Goal: Task Accomplishment & Management: Manage account settings

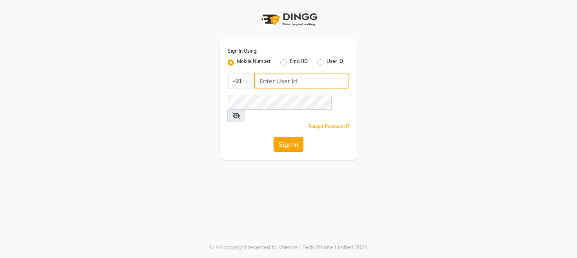
type input "9324584082"
click at [278, 138] on button "Sign In" at bounding box center [289, 144] width 30 height 15
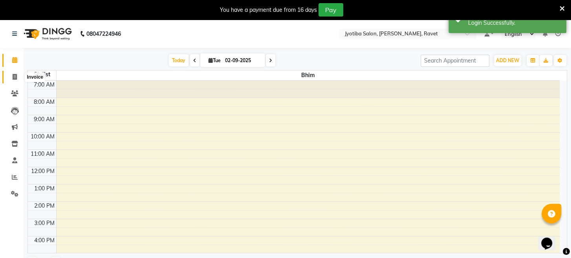
click at [16, 75] on icon at bounding box center [15, 77] width 4 height 6
select select "779"
select select "service"
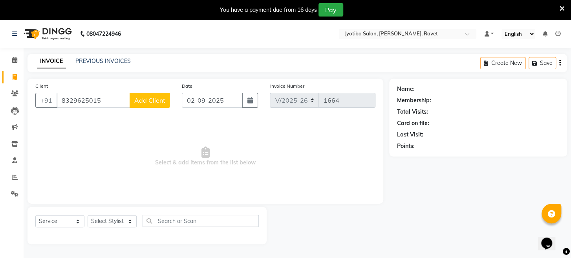
type input "8329625015"
click at [158, 102] on span "Add Client" at bounding box center [149, 100] width 31 height 8
select select "22"
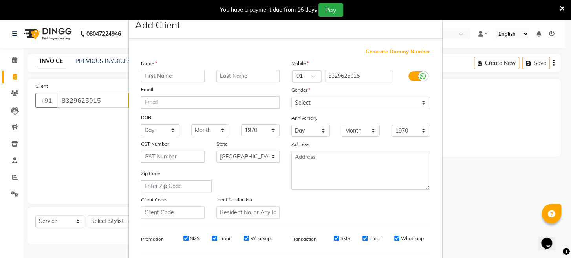
click at [158, 113] on div "DOB" at bounding box center [147, 118] width 25 height 11
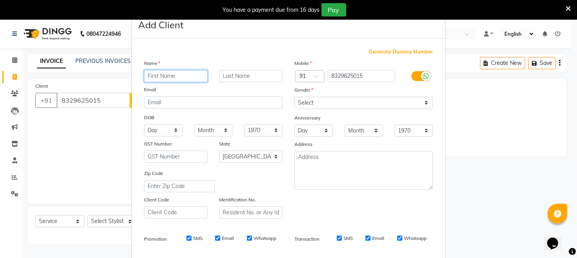
click at [185, 70] on input "text" at bounding box center [176, 76] width 64 height 12
type input "tushar"
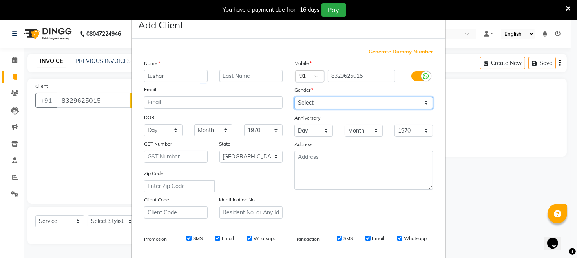
click at [321, 99] on select "Select [DEMOGRAPHIC_DATA] [DEMOGRAPHIC_DATA] Other Prefer Not To Say" at bounding box center [363, 103] width 139 height 12
select select "[DEMOGRAPHIC_DATA]"
click at [294, 97] on select "Select [DEMOGRAPHIC_DATA] [DEMOGRAPHIC_DATA] Other Prefer Not To Say" at bounding box center [363, 103] width 139 height 12
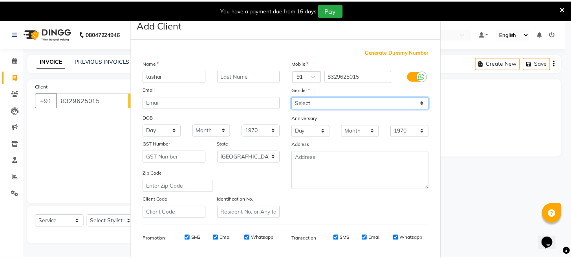
scroll to position [104, 0]
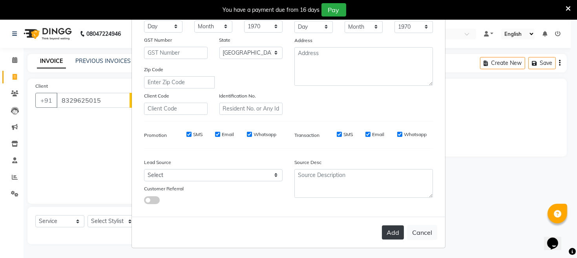
click at [400, 229] on button "Add" at bounding box center [393, 232] width 22 height 14
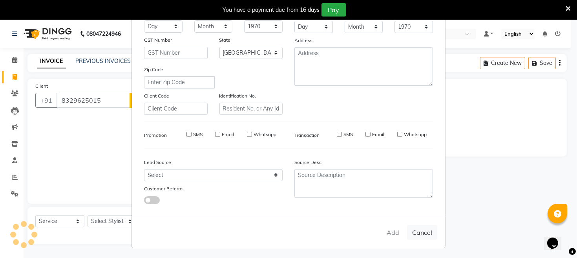
select select
select select "null"
select select
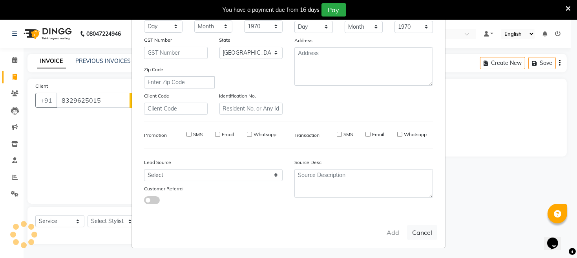
select select
checkbox input "false"
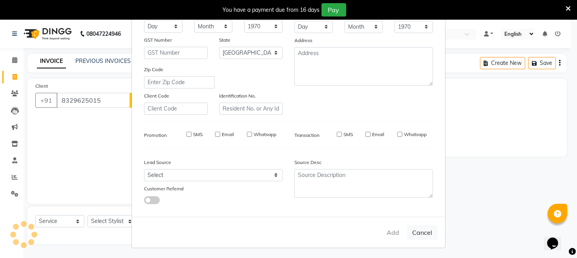
checkbox input "false"
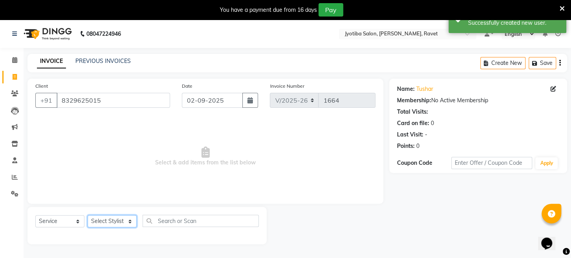
click at [112, 220] on select "Select Stylist [PERSON_NAME] Mahadev Prem [PERSON_NAME]" at bounding box center [112, 221] width 49 height 12
select select "12803"
click at [88, 215] on select "Select Stylist [PERSON_NAME] Mahadev Prem [PERSON_NAME]" at bounding box center [112, 221] width 49 height 12
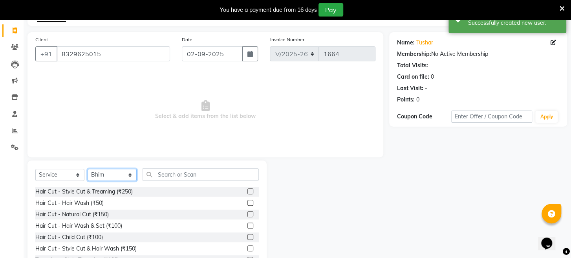
scroll to position [76, 0]
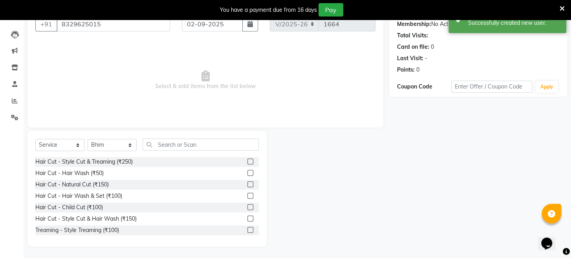
click at [247, 159] on label at bounding box center [250, 161] width 6 height 6
click at [247, 159] on input "checkbox" at bounding box center [249, 161] width 5 height 5
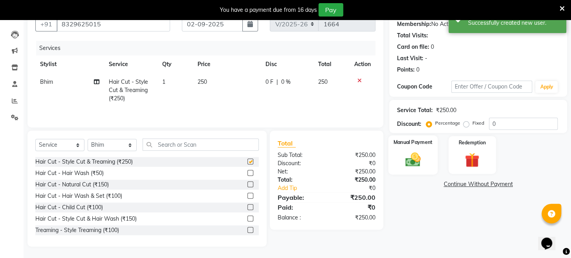
checkbox input "false"
click at [416, 166] on img at bounding box center [412, 160] width 25 height 18
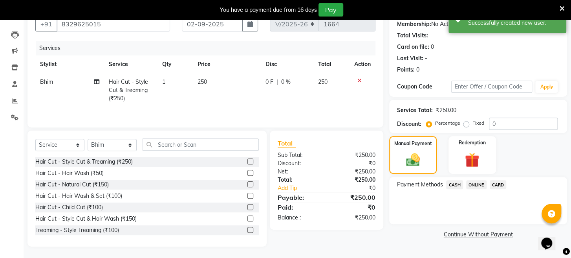
click at [477, 189] on span "ONLINE" at bounding box center [476, 184] width 20 height 9
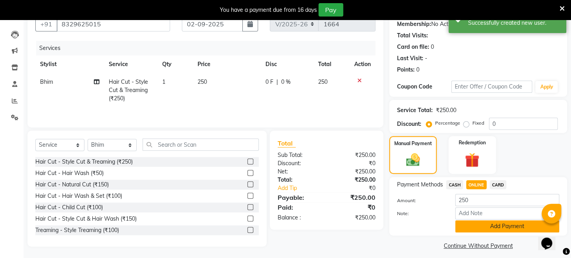
click at [477, 232] on button "Add Payment" at bounding box center [507, 226] width 104 height 12
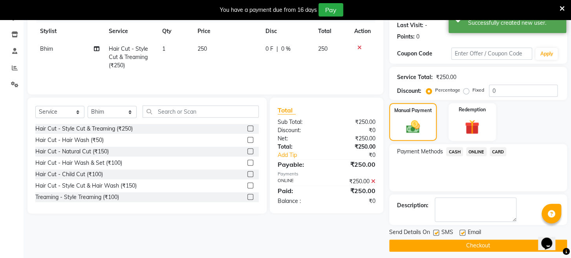
scroll to position [123, 0]
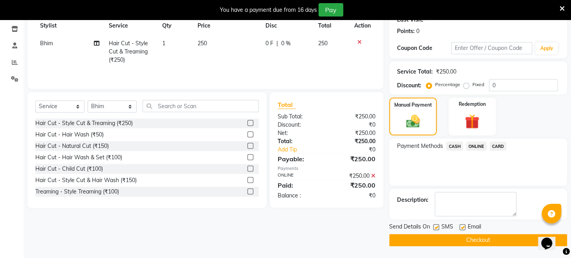
click at [475, 235] on button "Checkout" at bounding box center [478, 240] width 178 height 12
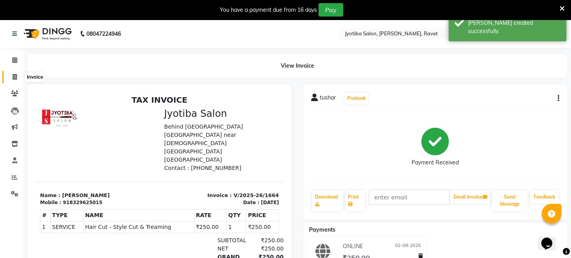
click at [16, 77] on icon at bounding box center [15, 77] width 4 height 6
select select "service"
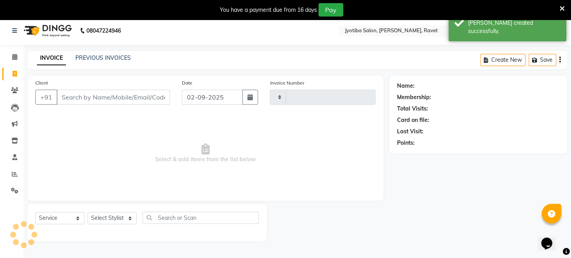
scroll to position [19, 0]
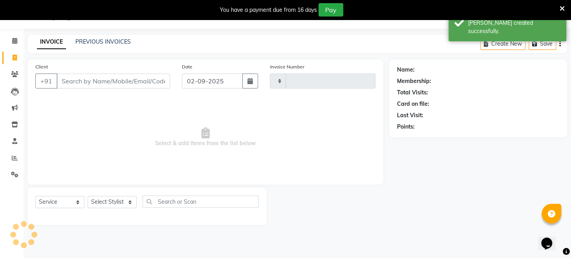
type input "1665"
select select "779"
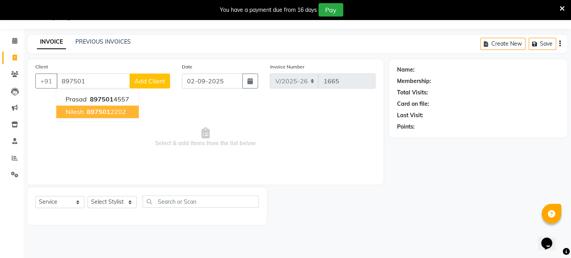
click at [95, 108] on span "897501" at bounding box center [99, 112] width 24 height 8
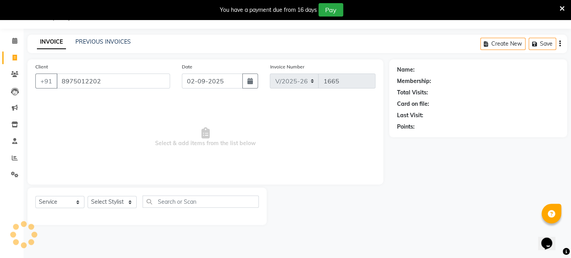
type input "8975012202"
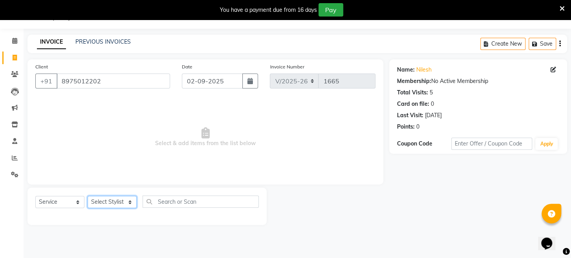
click at [113, 200] on select "Select Stylist [PERSON_NAME] Mahadev Prem [PERSON_NAME]" at bounding box center [112, 202] width 49 height 12
select select "16429"
click at [88, 196] on select "Select Stylist [PERSON_NAME] Mahadev Prem [PERSON_NAME]" at bounding box center [112, 202] width 49 height 12
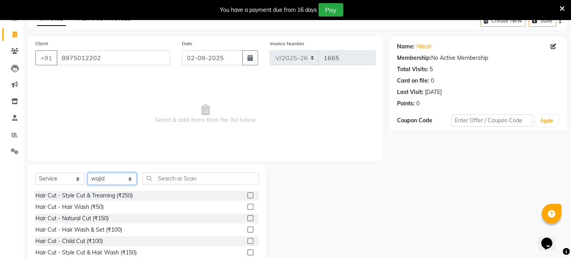
scroll to position [76, 0]
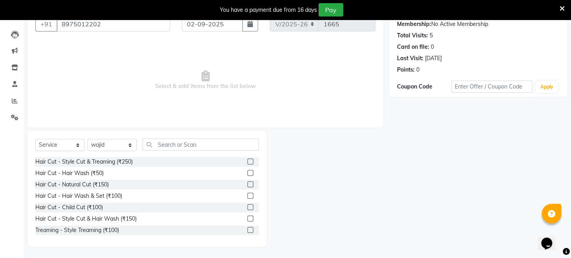
click at [247, 229] on label at bounding box center [250, 230] width 6 height 6
click at [247, 229] on input "checkbox" at bounding box center [249, 229] width 5 height 5
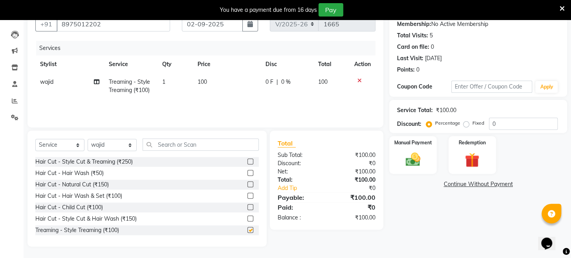
checkbox input "false"
click at [419, 166] on img at bounding box center [412, 160] width 25 height 18
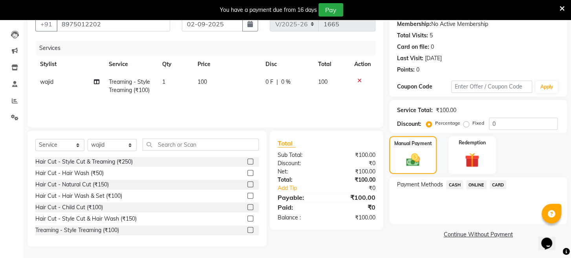
click at [480, 189] on span "ONLINE" at bounding box center [476, 184] width 20 height 9
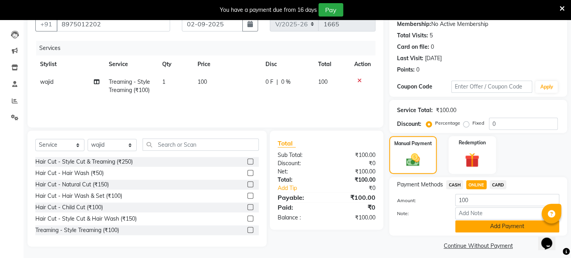
click at [475, 232] on button "Add Payment" at bounding box center [507, 226] width 104 height 12
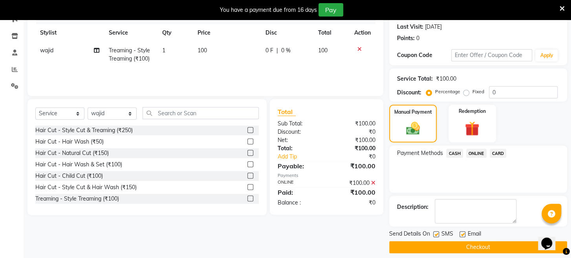
scroll to position [123, 0]
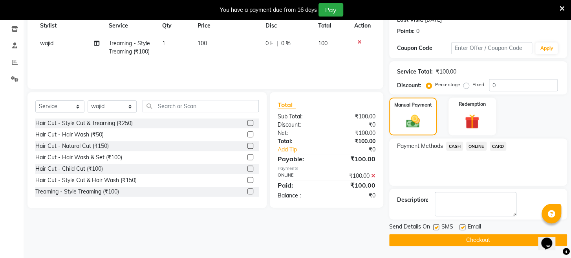
click at [472, 241] on button "Checkout" at bounding box center [478, 240] width 178 height 12
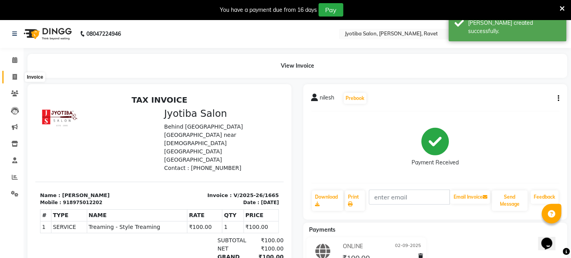
click at [13, 76] on icon at bounding box center [15, 77] width 4 height 6
select select "service"
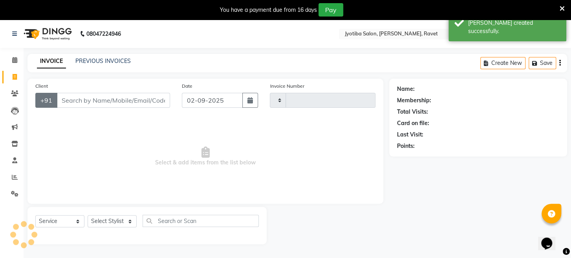
scroll to position [19, 0]
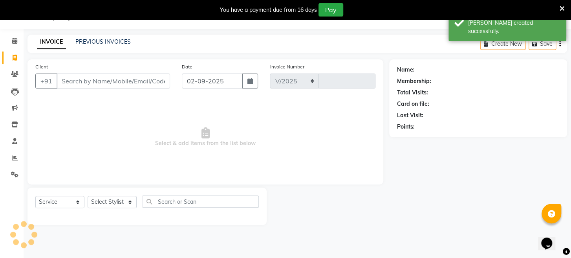
select select "779"
type input "1666"
click at [72, 77] on input "Client" at bounding box center [113, 80] width 113 height 15
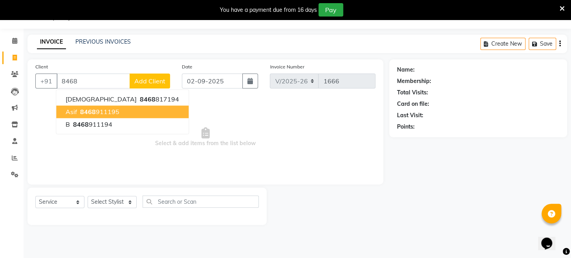
click at [82, 114] on span "8468" at bounding box center [88, 112] width 16 height 8
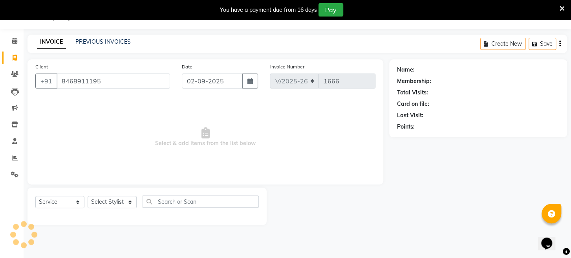
type input "8468911195"
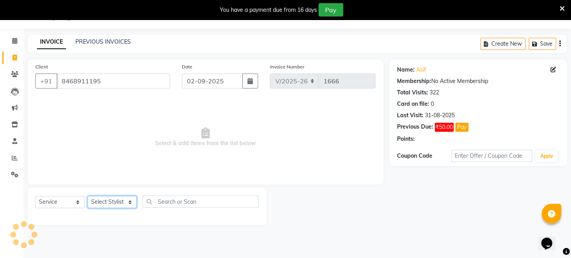
click at [101, 205] on select "Select Stylist [PERSON_NAME] Mahadev Prem [PERSON_NAME]" at bounding box center [112, 202] width 49 height 12
select select "63247"
click at [88, 196] on select "Select Stylist [PERSON_NAME] Mahadev Prem [PERSON_NAME]" at bounding box center [112, 202] width 49 height 12
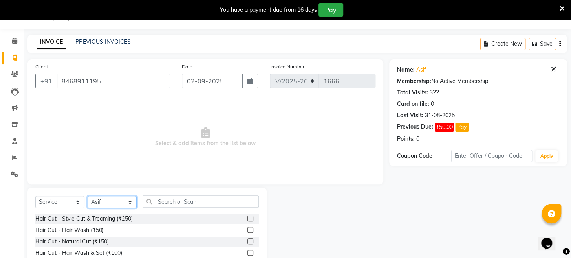
scroll to position [76, 0]
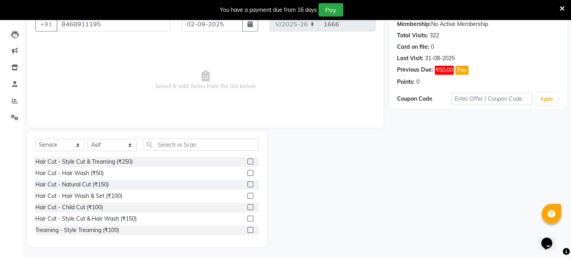
click at [247, 228] on label at bounding box center [250, 230] width 6 height 6
click at [247, 228] on input "checkbox" at bounding box center [249, 229] width 5 height 5
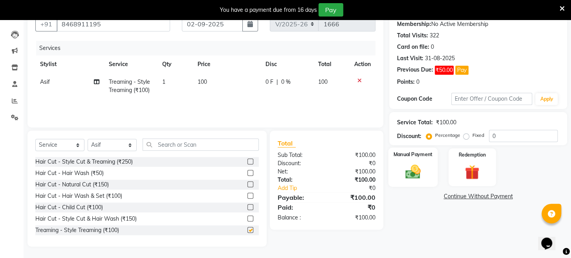
checkbox input "false"
click at [417, 181] on img at bounding box center [412, 172] width 25 height 18
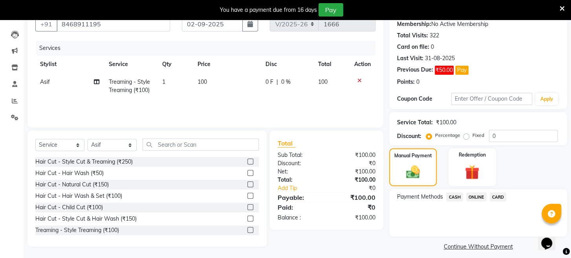
click at [481, 201] on span "ONLINE" at bounding box center [476, 196] width 20 height 9
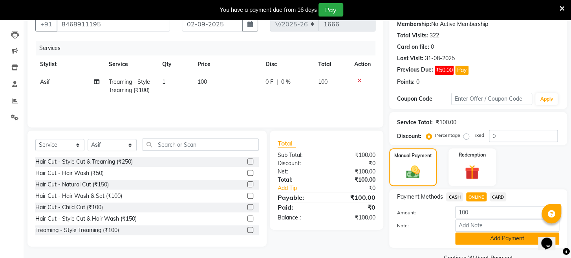
click at [474, 241] on button "Add Payment" at bounding box center [507, 238] width 104 height 12
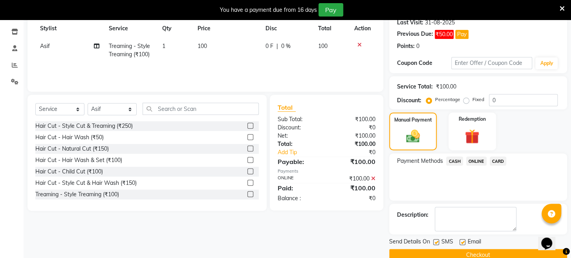
scroll to position [135, 0]
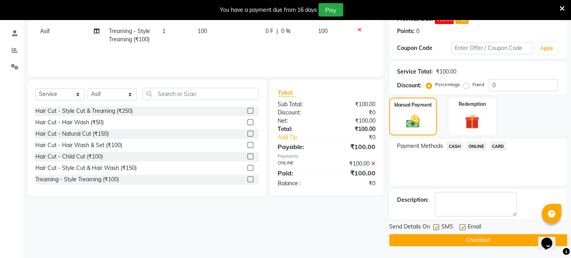
click at [474, 241] on button "Checkout" at bounding box center [478, 240] width 178 height 12
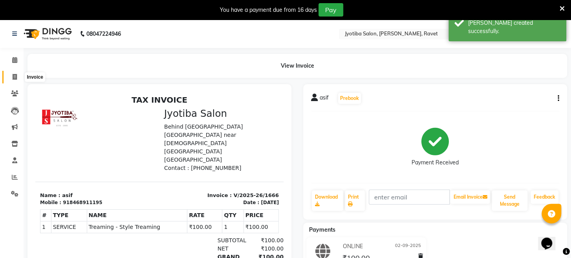
click at [16, 80] on span at bounding box center [15, 77] width 14 height 9
select select "service"
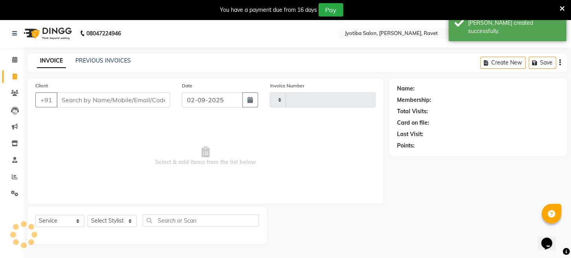
scroll to position [19, 0]
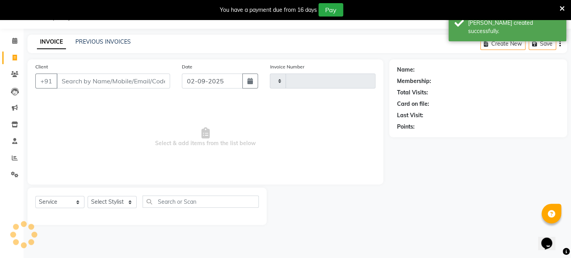
type input "1667"
select select "779"
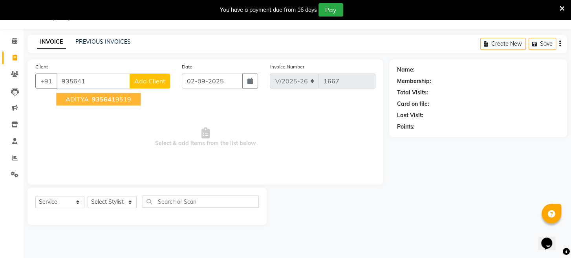
click at [77, 93] on button "ADITYA 935641 9519" at bounding box center [98, 99] width 84 height 13
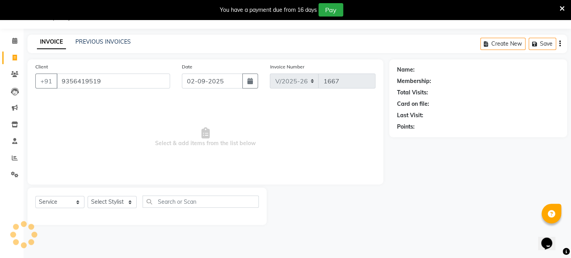
type input "9356419519"
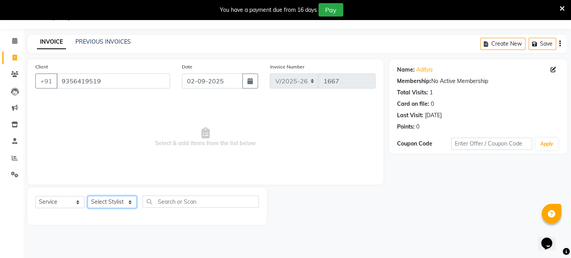
click at [105, 204] on select "Select Stylist [PERSON_NAME] Mahadev Prem [PERSON_NAME]" at bounding box center [112, 202] width 49 height 12
select select "12803"
click at [88, 196] on select "Select Stylist [PERSON_NAME] Mahadev Prem [PERSON_NAME]" at bounding box center [112, 202] width 49 height 12
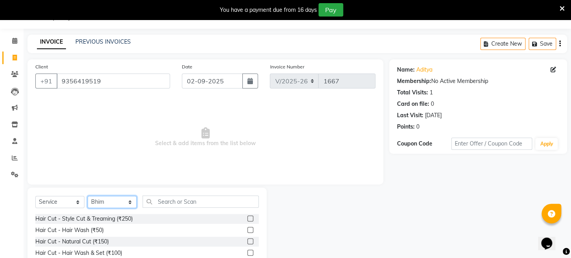
scroll to position [76, 0]
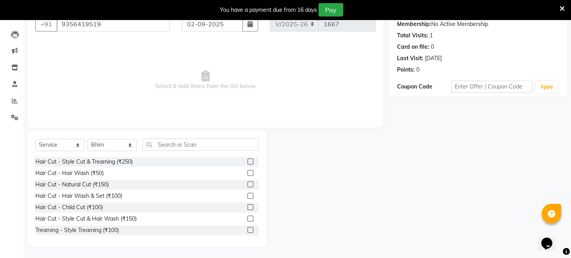
click at [247, 159] on label at bounding box center [250, 161] width 6 height 6
click at [247, 159] on input "checkbox" at bounding box center [249, 161] width 5 height 5
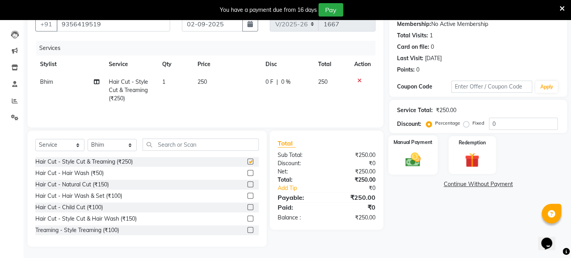
checkbox input "false"
click at [416, 166] on img at bounding box center [412, 160] width 25 height 18
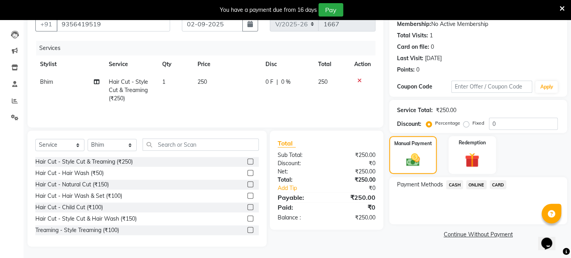
click at [455, 189] on span "CASH" at bounding box center [454, 184] width 17 height 9
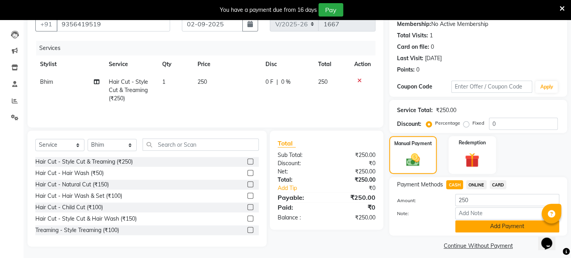
click at [470, 232] on button "Add Payment" at bounding box center [507, 226] width 104 height 12
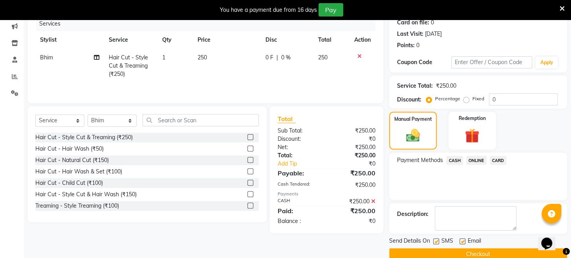
scroll to position [123, 0]
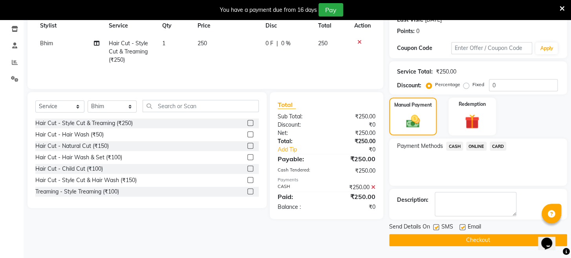
click at [470, 234] on button "Checkout" at bounding box center [478, 240] width 178 height 12
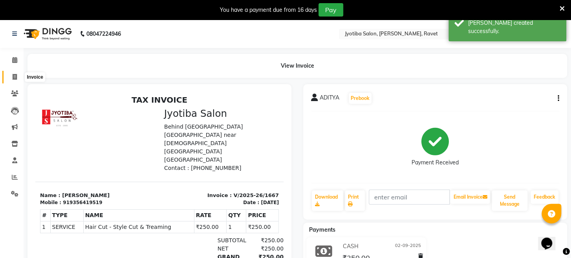
click at [13, 77] on icon at bounding box center [15, 77] width 4 height 6
select select "service"
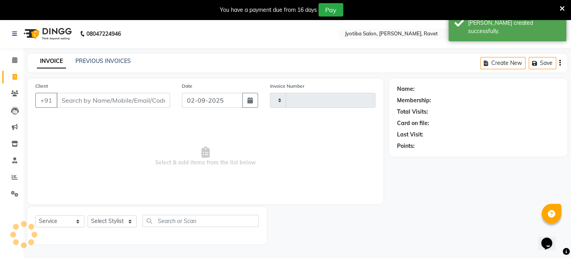
scroll to position [19, 0]
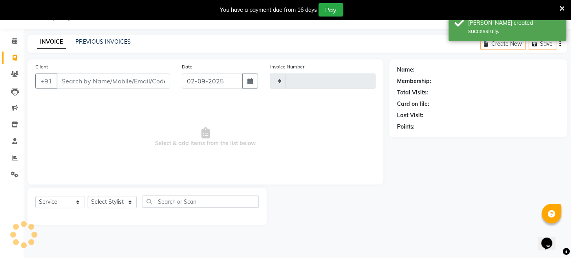
type input "1668"
select select "779"
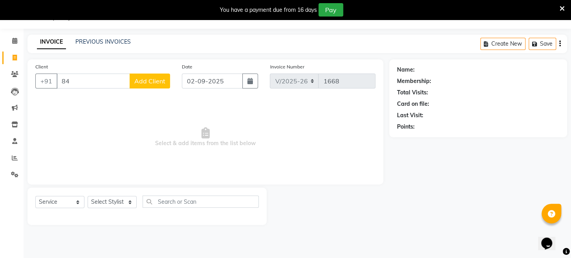
type input "8"
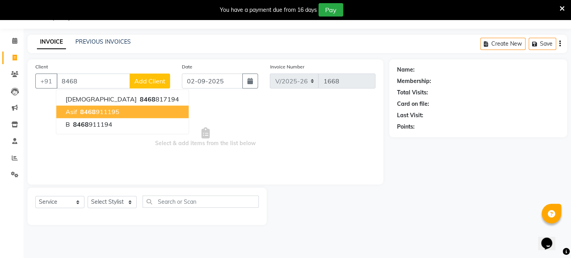
click at [86, 110] on span "8468" at bounding box center [88, 112] width 16 height 8
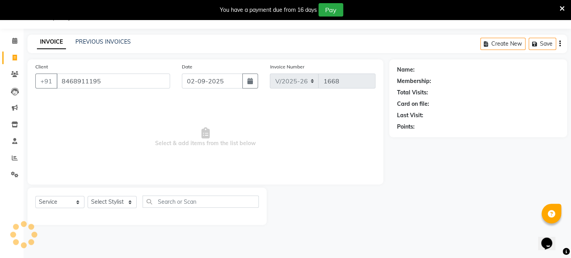
type input "8468911195"
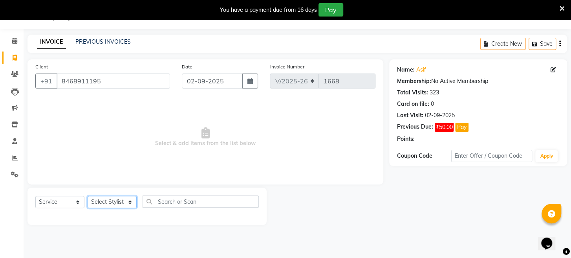
click at [104, 201] on select "Select Stylist [PERSON_NAME] Mahadev Prem [PERSON_NAME]" at bounding box center [112, 202] width 49 height 12
select select "63247"
click at [88, 196] on select "Select Stylist [PERSON_NAME] Mahadev Prem [PERSON_NAME]" at bounding box center [112, 202] width 49 height 12
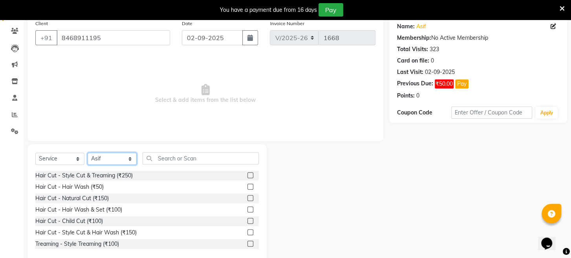
scroll to position [76, 0]
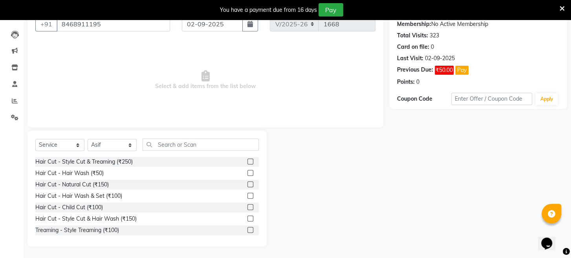
click at [247, 184] on label at bounding box center [250, 184] width 6 height 6
click at [247, 184] on input "checkbox" at bounding box center [249, 184] width 5 height 5
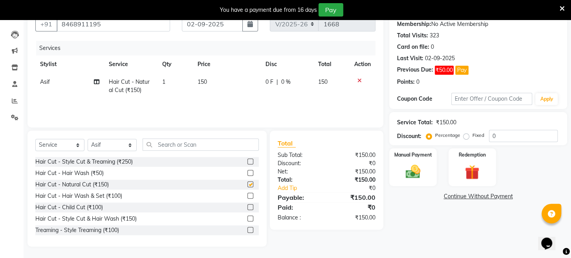
checkbox input "false"
click at [414, 181] on img at bounding box center [412, 172] width 25 height 18
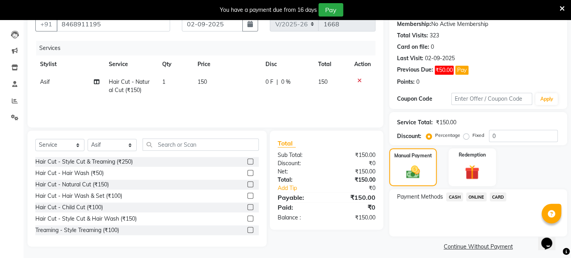
click at [44, 80] on span "Asif" at bounding box center [45, 81] width 10 height 7
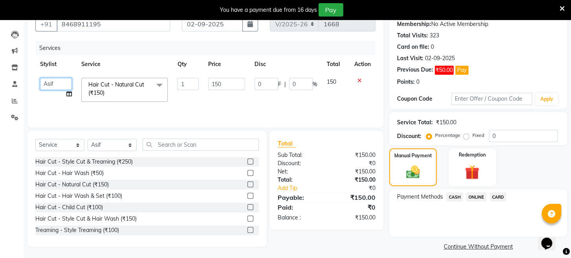
click at [53, 80] on select "[PERSON_NAME] Prem [PERSON_NAME]" at bounding box center [56, 84] width 32 height 12
select select "16429"
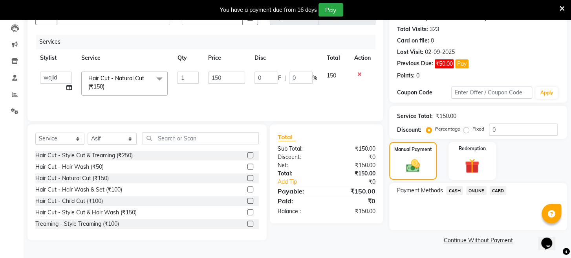
scroll to position [91, 0]
click at [472, 186] on span "ONLINE" at bounding box center [476, 190] width 20 height 9
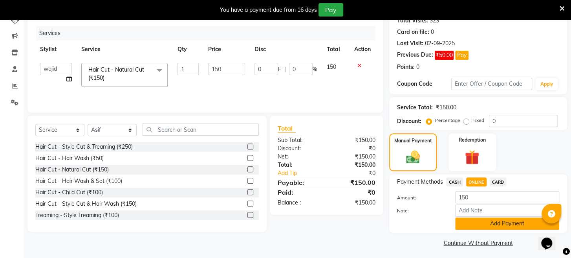
click at [470, 229] on button "Add Payment" at bounding box center [507, 223] width 104 height 12
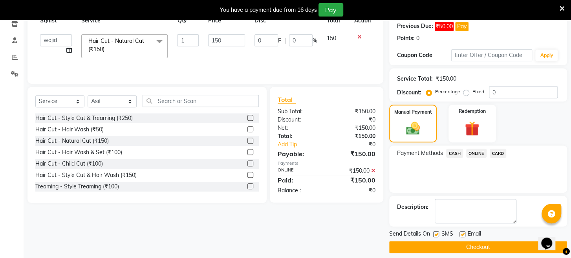
scroll to position [135, 0]
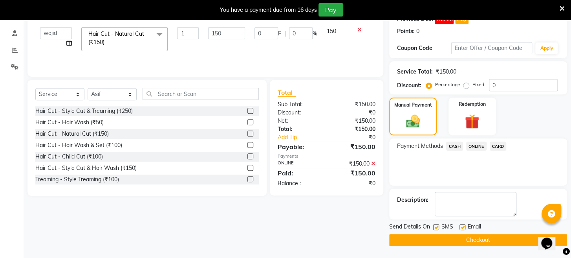
click at [470, 241] on button "Checkout" at bounding box center [478, 240] width 178 height 12
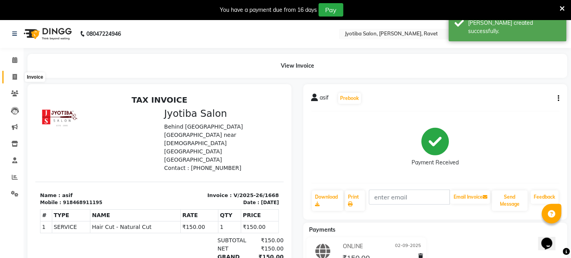
click at [13, 75] on icon at bounding box center [15, 77] width 4 height 6
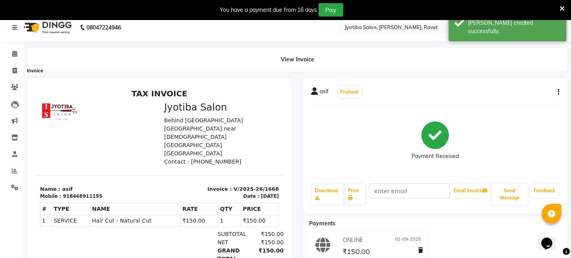
select select "service"
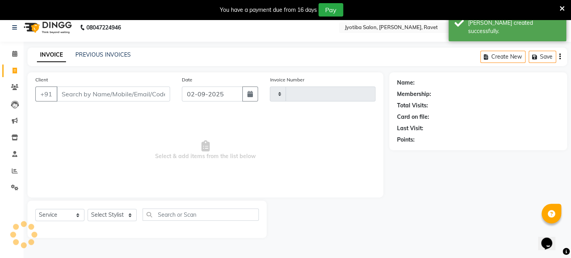
scroll to position [19, 0]
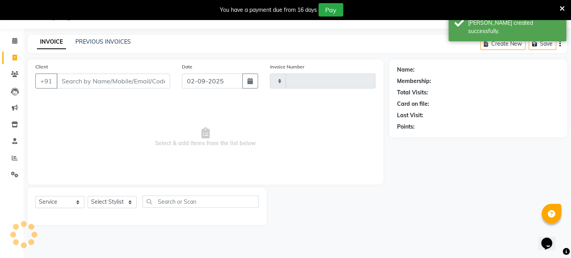
type input "1669"
select select "779"
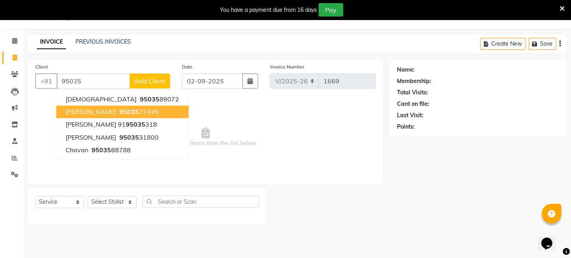
click at [99, 105] on button "[PERSON_NAME] 95035 77445" at bounding box center [122, 111] width 132 height 13
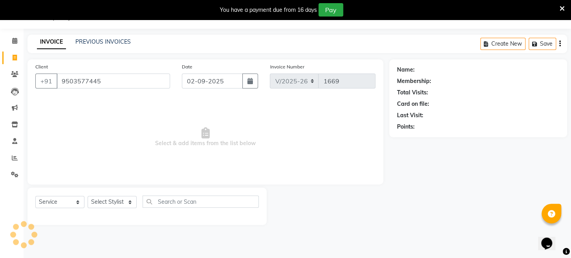
type input "9503577445"
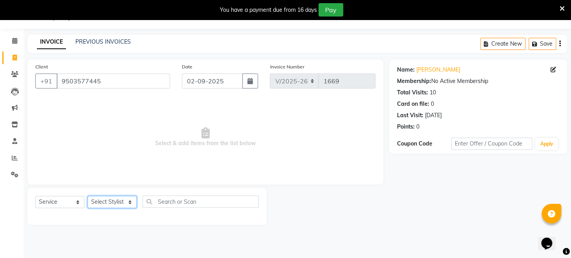
click at [110, 203] on select "Select Stylist [PERSON_NAME] Mahadev Prem [PERSON_NAME]" at bounding box center [112, 202] width 49 height 12
select select "12803"
click at [88, 196] on select "Select Stylist [PERSON_NAME] Mahadev Prem [PERSON_NAME]" at bounding box center [112, 202] width 49 height 12
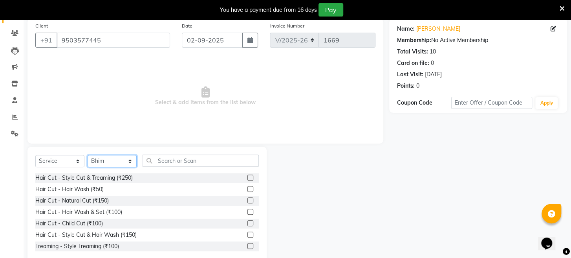
scroll to position [76, 0]
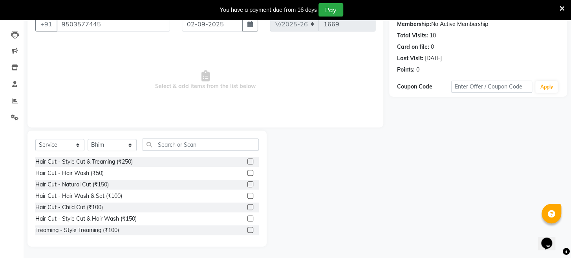
click at [247, 160] on label at bounding box center [250, 161] width 6 height 6
click at [247, 160] on input "checkbox" at bounding box center [249, 161] width 5 height 5
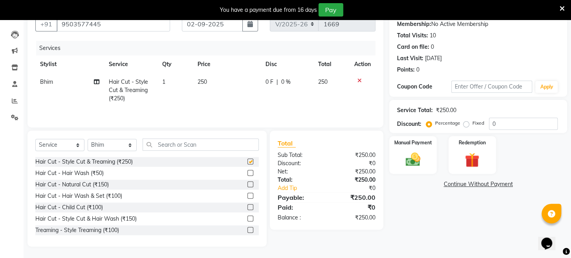
checkbox input "false"
click at [412, 165] on img at bounding box center [412, 160] width 25 height 18
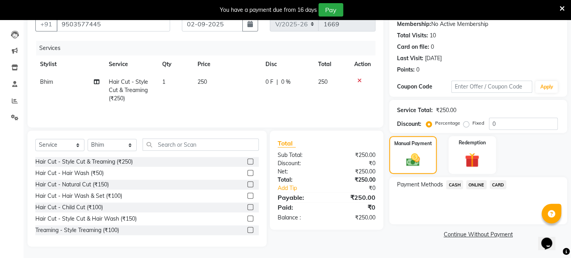
drag, startPoint x: 448, startPoint y: 188, endPoint x: 450, endPoint y: 194, distance: 5.7
click at [450, 189] on span "CASH" at bounding box center [454, 184] width 17 height 9
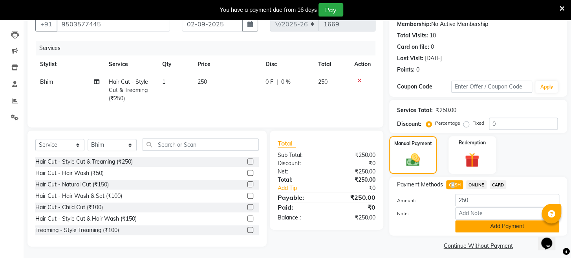
click at [477, 232] on button "Add Payment" at bounding box center [507, 226] width 104 height 12
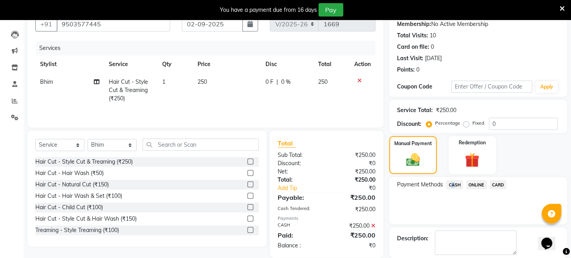
scroll to position [123, 0]
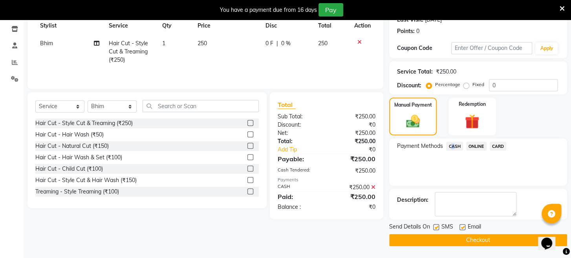
click at [468, 236] on button "Checkout" at bounding box center [478, 240] width 178 height 12
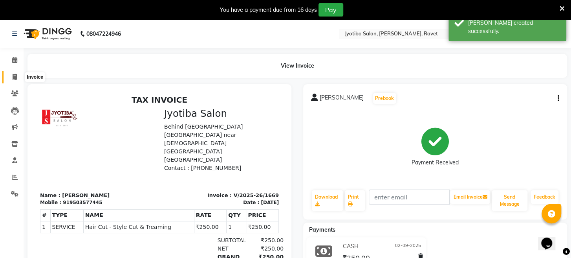
click at [13, 76] on icon at bounding box center [15, 77] width 4 height 6
select select "service"
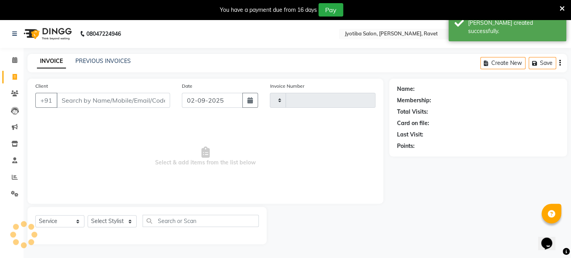
scroll to position [19, 0]
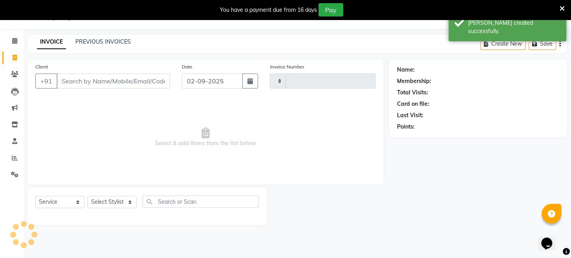
type input "1670"
select select "779"
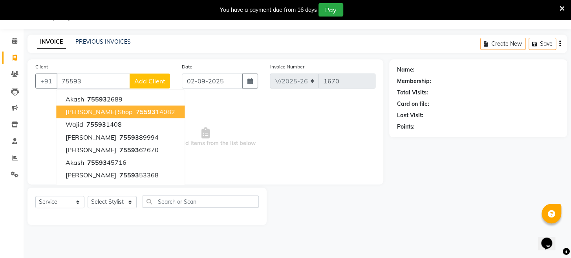
click at [99, 108] on span "[PERSON_NAME] shop" at bounding box center [99, 112] width 67 height 8
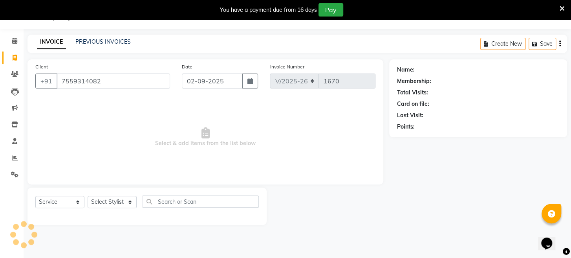
type input "7559314082"
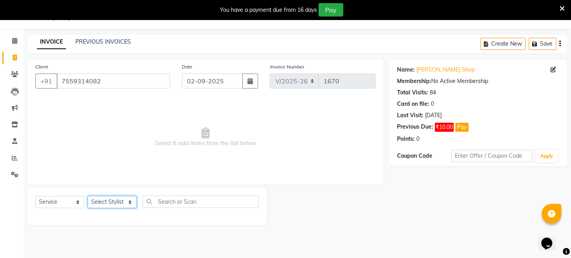
click at [115, 200] on select "Select Stylist [PERSON_NAME] Mahadev Prem [PERSON_NAME]" at bounding box center [112, 202] width 49 height 12
select select "16429"
click at [88, 196] on select "Select Stylist [PERSON_NAME] Mahadev Prem [PERSON_NAME]" at bounding box center [112, 202] width 49 height 12
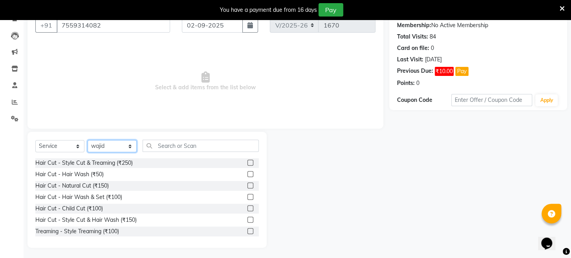
scroll to position [76, 0]
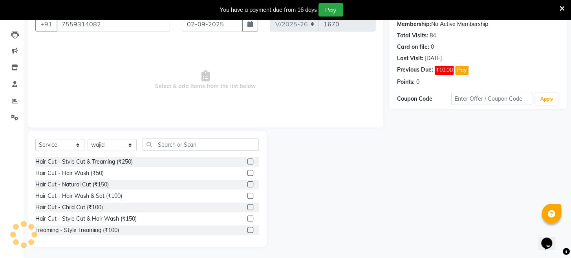
click at [247, 227] on label at bounding box center [250, 230] width 6 height 6
click at [247, 227] on input "checkbox" at bounding box center [249, 229] width 5 height 5
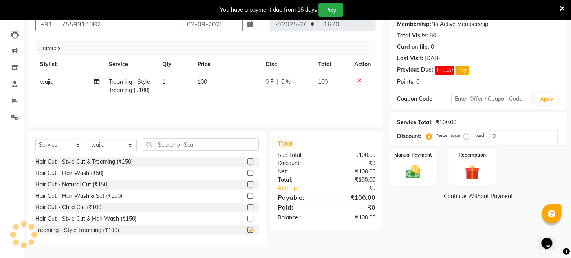
checkbox input "false"
click at [411, 174] on img at bounding box center [412, 172] width 25 height 18
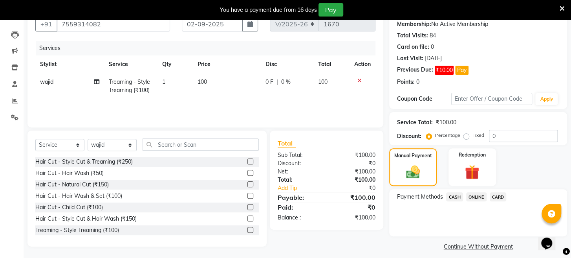
click at [479, 201] on span "ONLINE" at bounding box center [476, 196] width 20 height 9
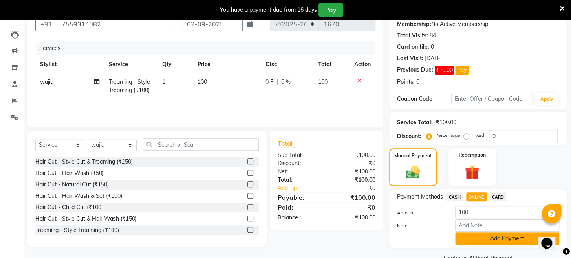
click at [490, 242] on button "Add Payment" at bounding box center [507, 238] width 104 height 12
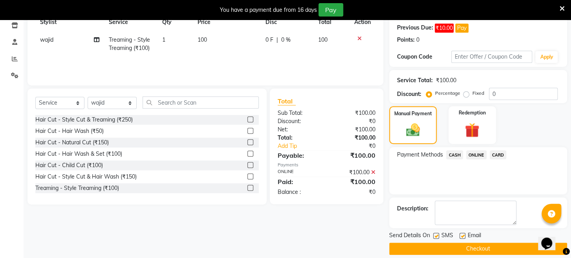
scroll to position [135, 0]
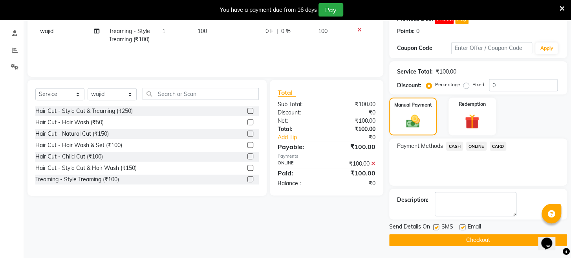
click at [479, 245] on button "Checkout" at bounding box center [478, 240] width 178 height 12
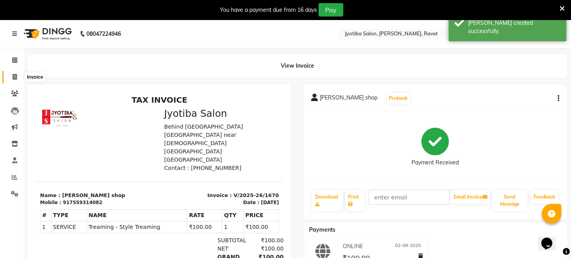
click at [14, 79] on icon at bounding box center [15, 77] width 4 height 6
select select "service"
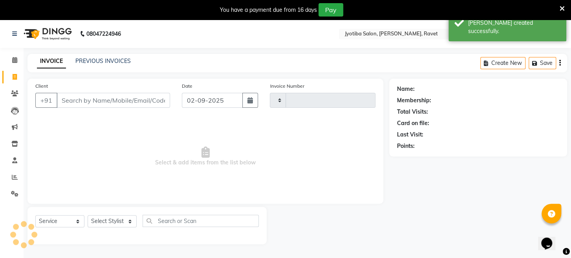
scroll to position [19, 0]
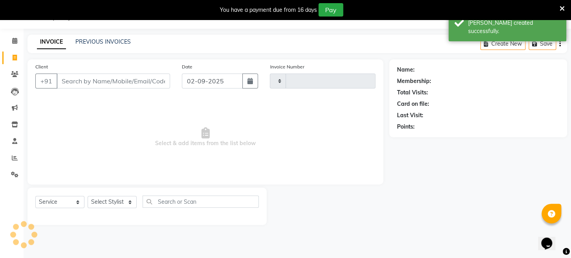
type input "1671"
select select "779"
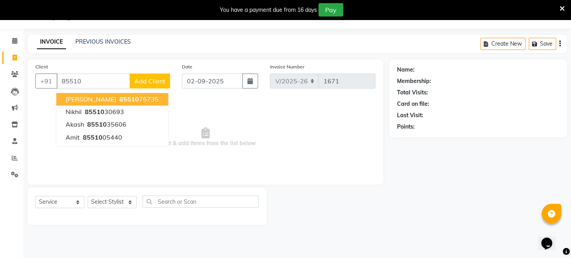
click at [86, 98] on span "[PERSON_NAME]" at bounding box center [91, 99] width 51 height 8
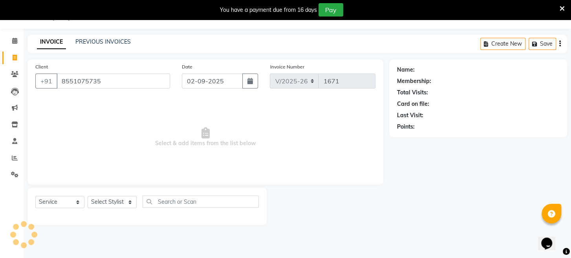
type input "8551075735"
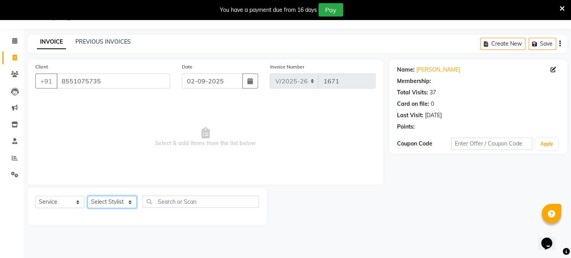
click at [103, 199] on select "Select Stylist [PERSON_NAME] Mahadev Prem [PERSON_NAME]" at bounding box center [112, 202] width 49 height 12
select select "12803"
click at [88, 196] on select "Select Stylist [PERSON_NAME] Mahadev Prem [PERSON_NAME]" at bounding box center [112, 202] width 49 height 12
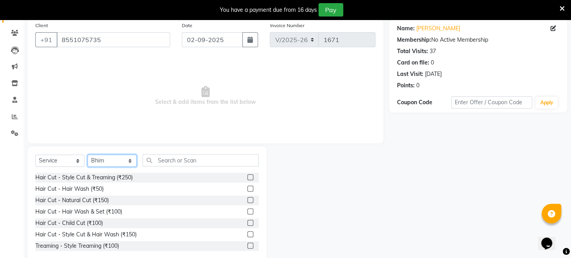
scroll to position [76, 0]
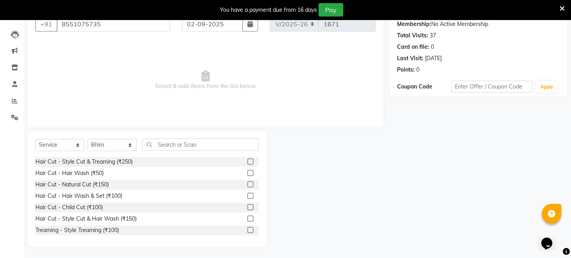
click at [247, 183] on label at bounding box center [250, 184] width 6 height 6
click at [247, 183] on input "checkbox" at bounding box center [249, 184] width 5 height 5
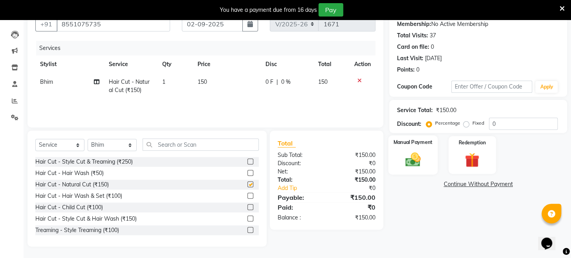
checkbox input "false"
click at [415, 168] on img at bounding box center [412, 160] width 25 height 18
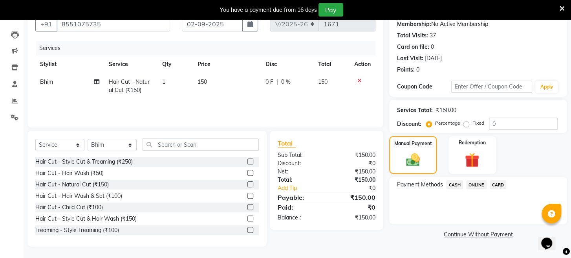
click at [475, 189] on span "ONLINE" at bounding box center [476, 184] width 20 height 9
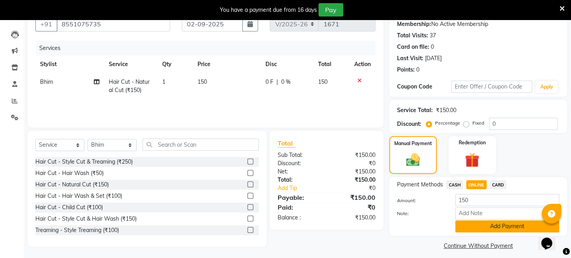
click at [472, 232] on button "Add Payment" at bounding box center [507, 226] width 104 height 12
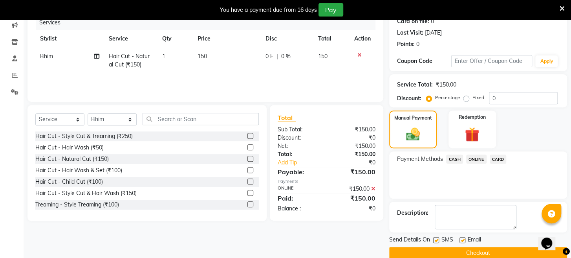
scroll to position [123, 0]
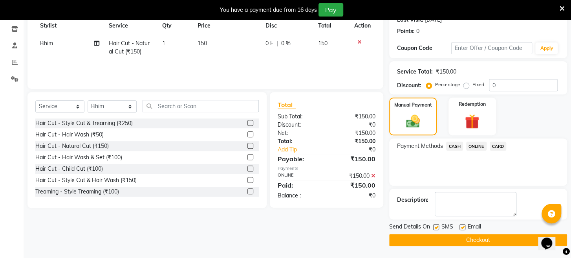
click at [470, 236] on button "Checkout" at bounding box center [478, 240] width 178 height 12
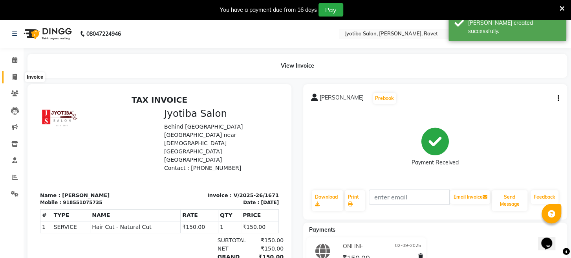
click at [14, 79] on icon at bounding box center [15, 77] width 4 height 6
select select "service"
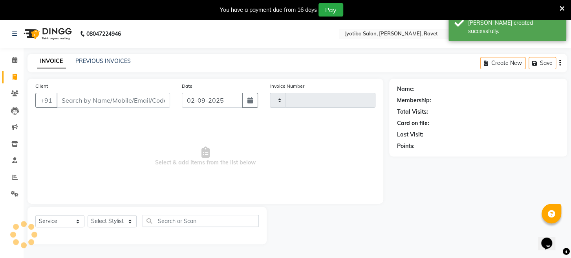
scroll to position [19, 0]
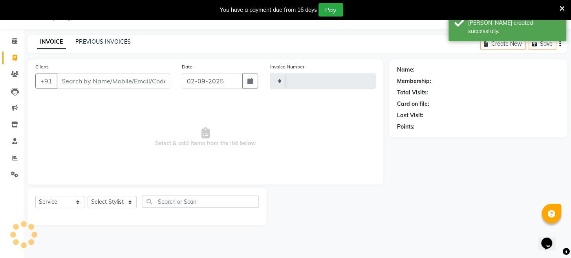
type input "1672"
select select "779"
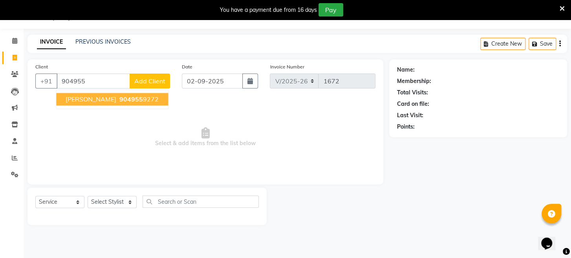
click at [99, 80] on input "904955" at bounding box center [93, 80] width 73 height 15
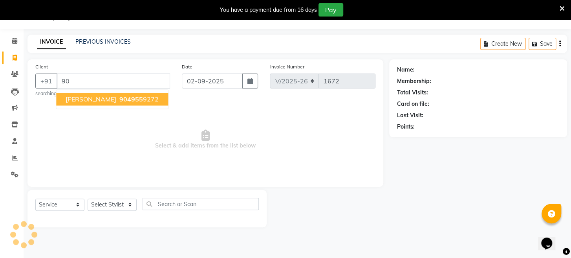
type input "9"
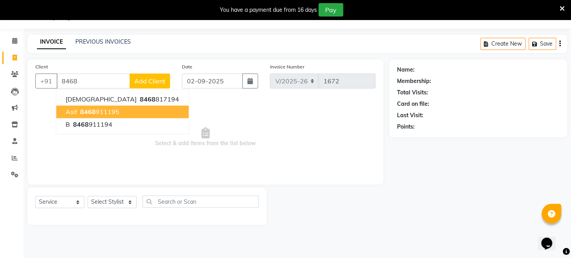
click at [102, 110] on ngb-highlight "8468 911195" at bounding box center [99, 112] width 41 height 8
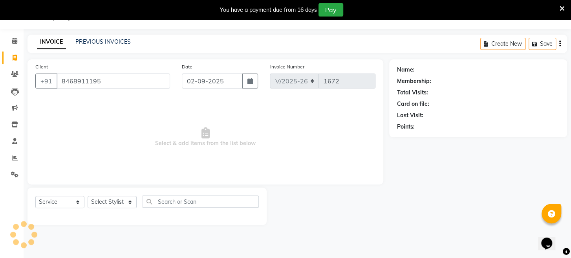
type input "8468911195"
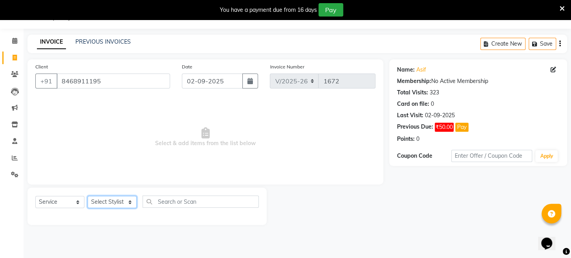
click at [109, 203] on select "Select Stylist [PERSON_NAME] Mahadev Prem [PERSON_NAME]" at bounding box center [112, 202] width 49 height 12
select select "63247"
click at [88, 196] on select "Select Stylist [PERSON_NAME] Mahadev Prem [PERSON_NAME]" at bounding box center [112, 202] width 49 height 12
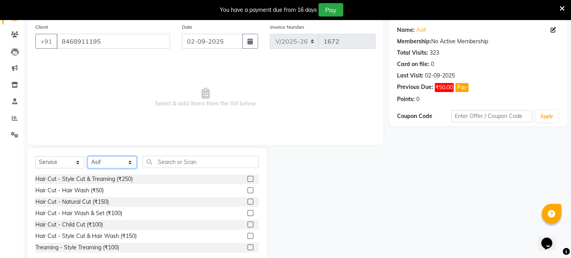
scroll to position [76, 0]
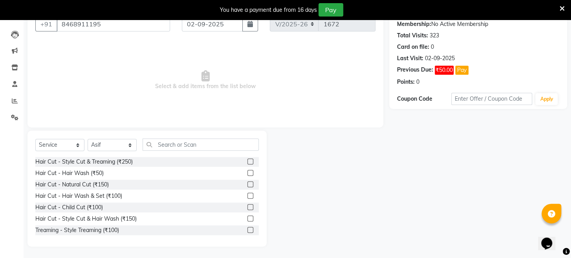
click at [247, 227] on label at bounding box center [250, 230] width 6 height 6
click at [247, 227] on input "checkbox" at bounding box center [249, 229] width 5 height 5
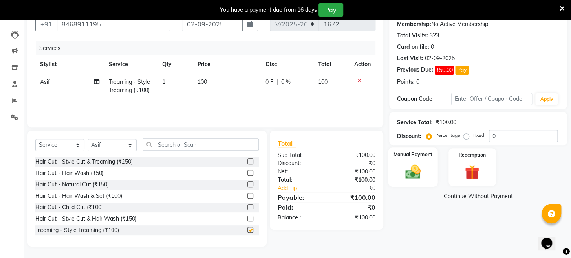
checkbox input "false"
click at [413, 179] on img at bounding box center [412, 172] width 25 height 18
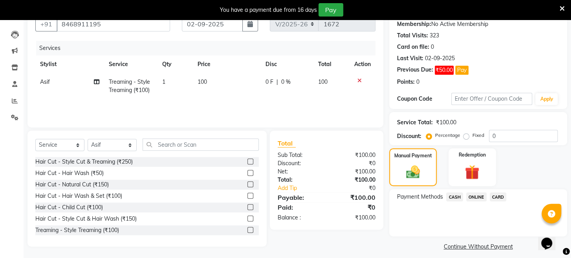
click at [481, 201] on span "ONLINE" at bounding box center [476, 196] width 20 height 9
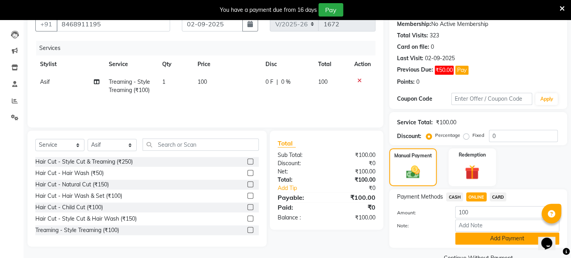
click at [481, 244] on button "Add Payment" at bounding box center [507, 238] width 104 height 12
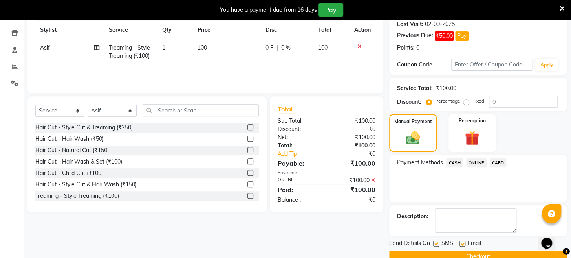
scroll to position [135, 0]
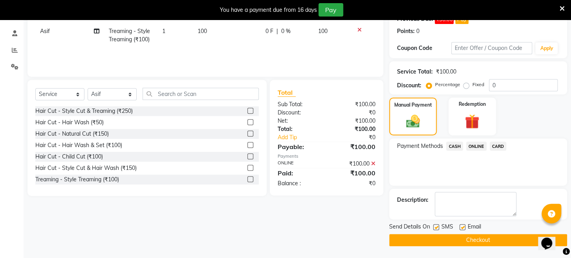
click at [481, 243] on button "Checkout" at bounding box center [478, 240] width 178 height 12
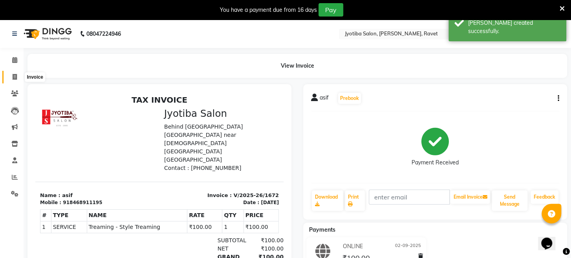
click at [15, 74] on icon at bounding box center [15, 77] width 4 height 6
select select "service"
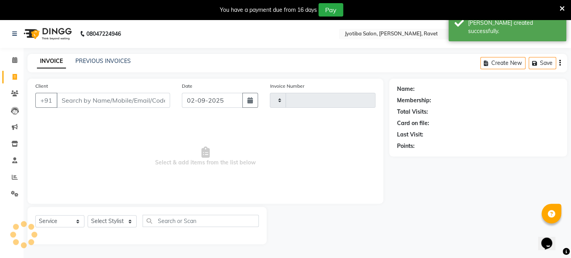
scroll to position [19, 0]
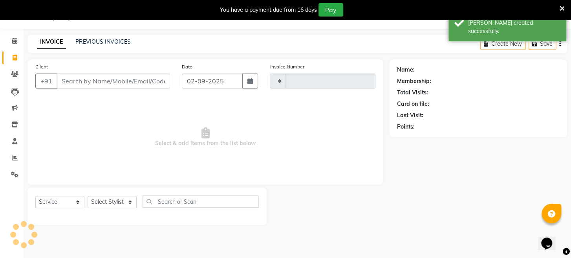
type input "1673"
select select "779"
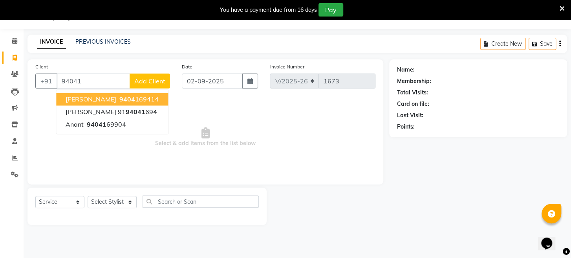
click at [96, 97] on span "[PERSON_NAME]" at bounding box center [91, 99] width 51 height 8
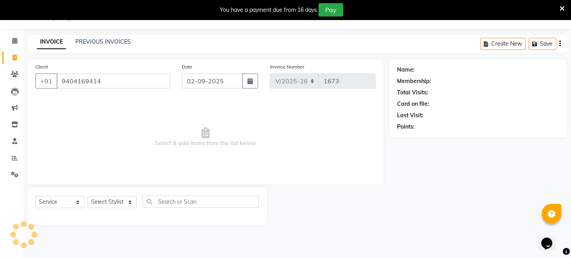
type input "9404169414"
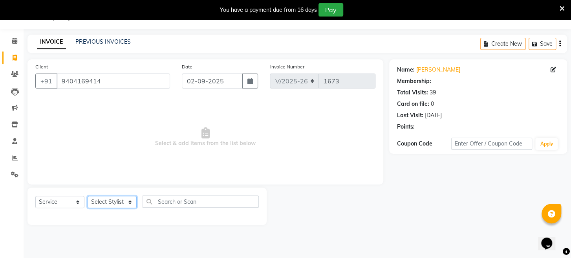
click at [120, 203] on select "Select Stylist [PERSON_NAME] Mahadev Prem [PERSON_NAME]" at bounding box center [112, 202] width 49 height 12
select select "12803"
click at [88, 196] on select "Select Stylist [PERSON_NAME] Mahadev Prem [PERSON_NAME]" at bounding box center [112, 202] width 49 height 12
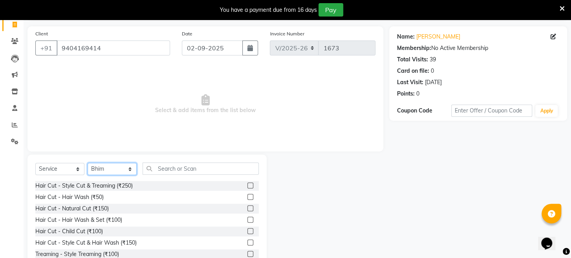
scroll to position [76, 0]
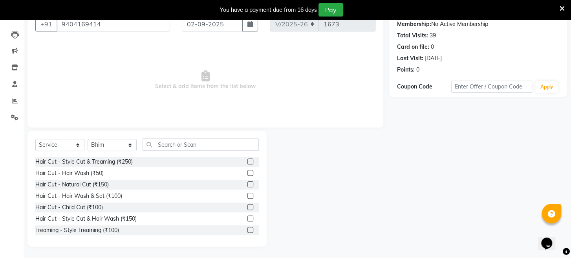
click at [247, 228] on label at bounding box center [250, 230] width 6 height 6
click at [247, 228] on input "checkbox" at bounding box center [249, 229] width 5 height 5
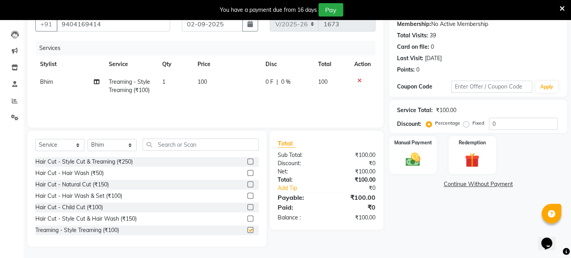
checkbox input "false"
click at [107, 142] on select "Select Stylist [PERSON_NAME] Mahadev Prem [PERSON_NAME]" at bounding box center [112, 145] width 49 height 12
select select "16429"
click at [88, 139] on select "Select Stylist [PERSON_NAME] Mahadev Prem [PERSON_NAME]" at bounding box center [112, 145] width 49 height 12
click at [247, 227] on label at bounding box center [250, 230] width 6 height 6
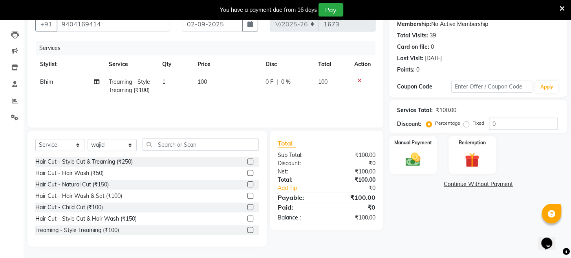
click at [247, 227] on input "checkbox" at bounding box center [249, 229] width 5 height 5
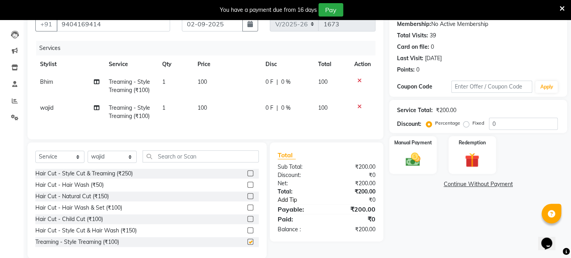
checkbox input "false"
click at [407, 164] on img at bounding box center [412, 160] width 25 height 18
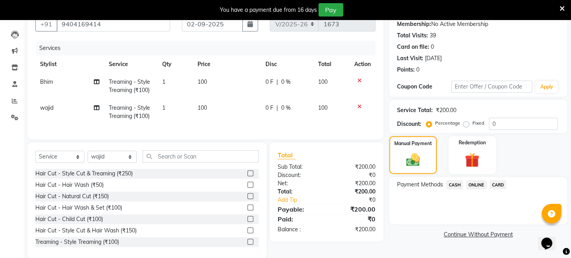
click at [472, 189] on span "ONLINE" at bounding box center [476, 184] width 20 height 9
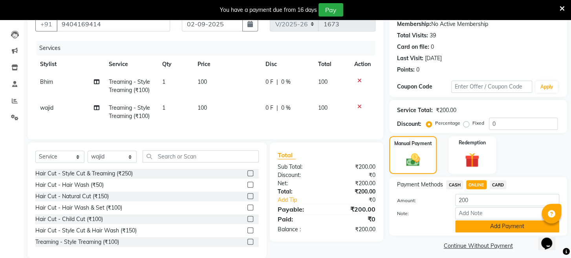
click at [470, 232] on button "Add Payment" at bounding box center [507, 226] width 104 height 12
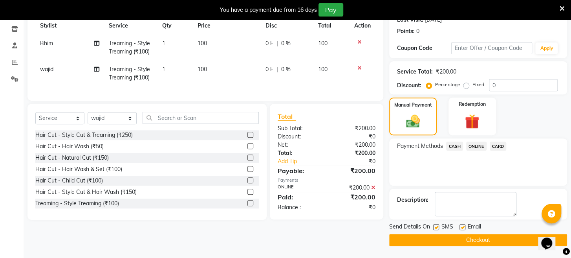
scroll to position [123, 0]
click at [470, 236] on button "Checkout" at bounding box center [478, 240] width 178 height 12
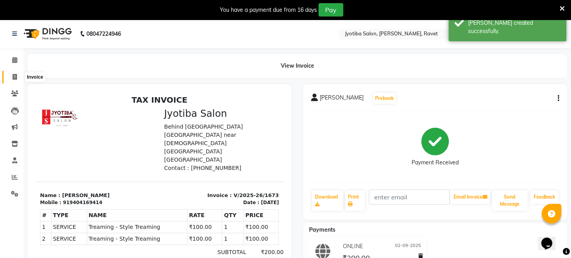
click at [14, 78] on icon at bounding box center [15, 77] width 4 height 6
select select "service"
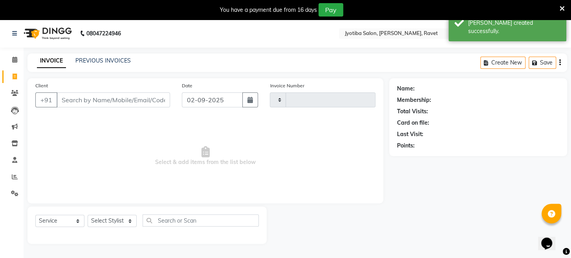
type input "1674"
select select "779"
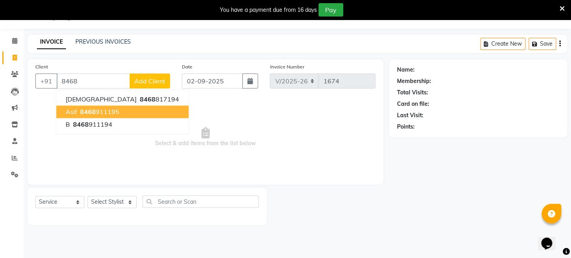
click at [82, 112] on span "8468" at bounding box center [88, 112] width 16 height 8
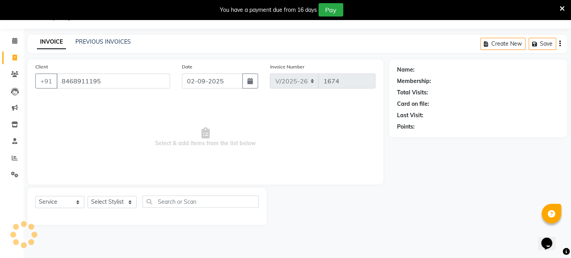
type input "8468911195"
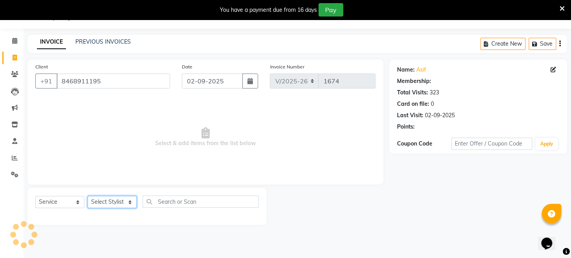
click at [103, 197] on select "Select Stylist [PERSON_NAME] Mahadev Prem [PERSON_NAME]" at bounding box center [112, 202] width 49 height 12
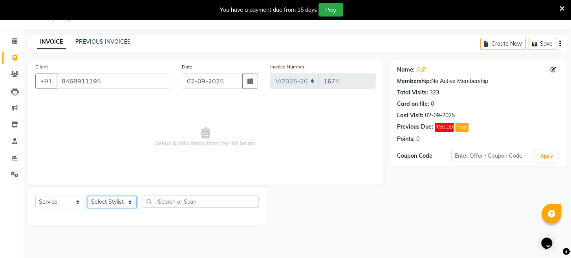
select select "12803"
click at [88, 196] on select "Select Stylist [PERSON_NAME] Mahadev Prem [PERSON_NAME]" at bounding box center [112, 202] width 49 height 12
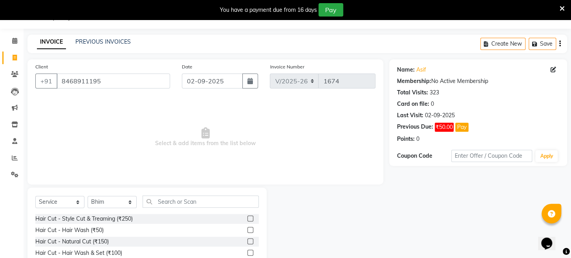
click at [247, 239] on label at bounding box center [250, 241] width 6 height 6
click at [247, 239] on input "checkbox" at bounding box center [249, 241] width 5 height 5
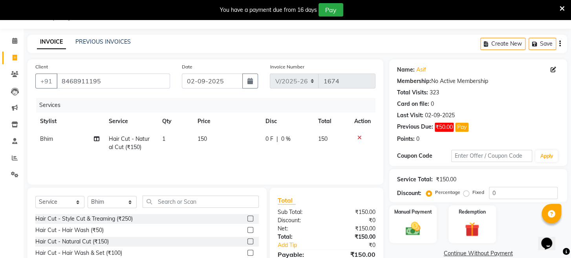
click at [247, 239] on label at bounding box center [250, 241] width 6 height 6
click at [247, 239] on input "checkbox" at bounding box center [249, 241] width 5 height 5
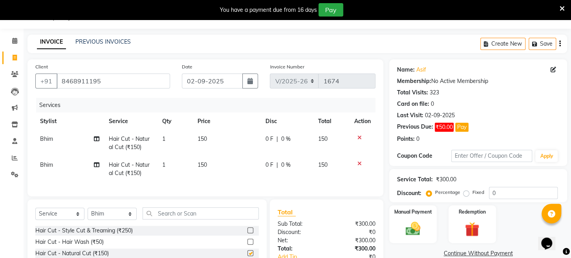
checkbox input "false"
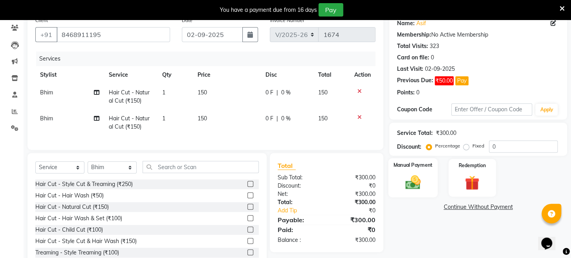
scroll to position [95, 0]
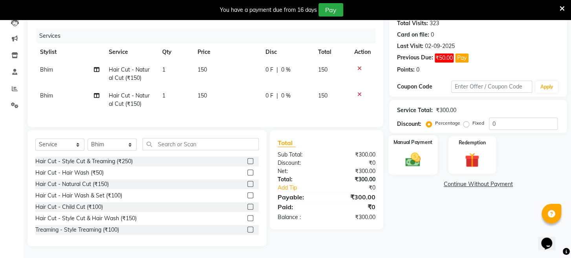
click at [417, 162] on img at bounding box center [412, 160] width 25 height 18
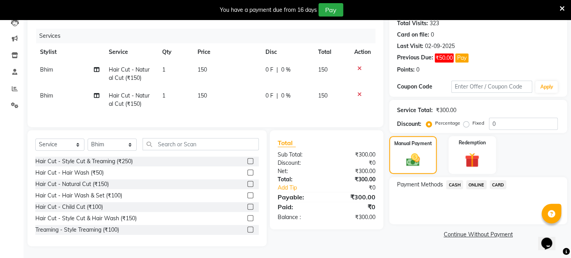
click at [474, 187] on span "ONLINE" at bounding box center [476, 184] width 20 height 9
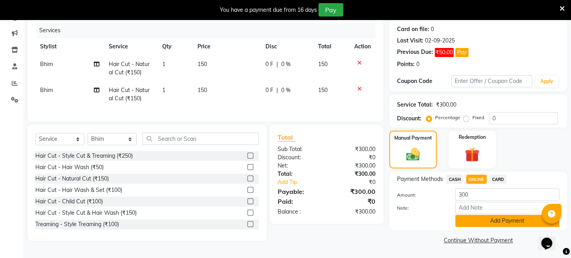
click at [470, 223] on button "Add Payment" at bounding box center [507, 220] width 104 height 12
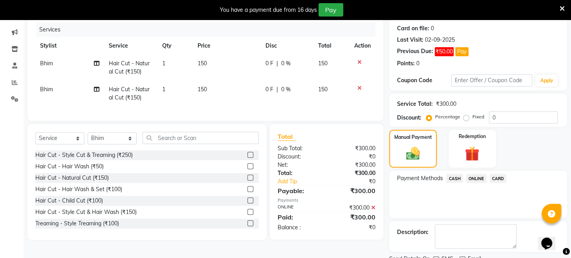
scroll to position [135, 0]
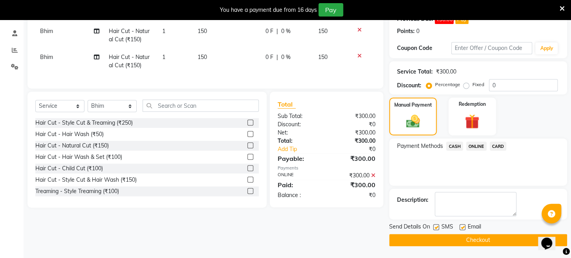
click at [468, 236] on button "Checkout" at bounding box center [478, 240] width 178 height 12
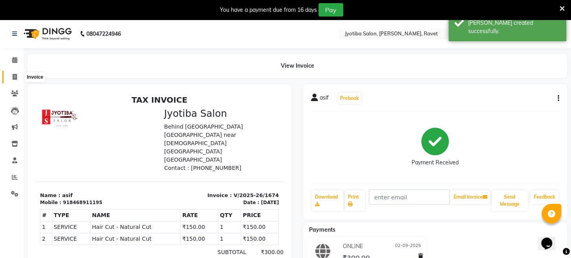
click at [14, 79] on icon at bounding box center [15, 77] width 4 height 6
select select "service"
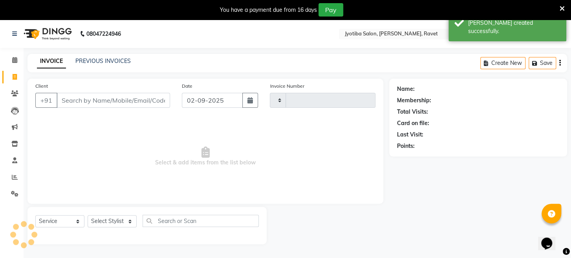
type input "1675"
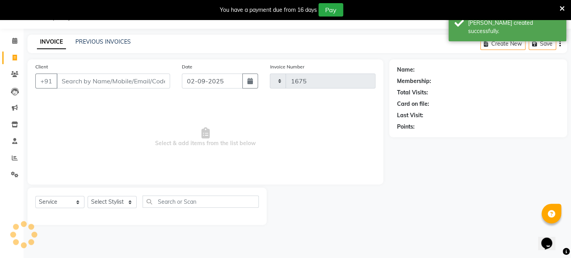
select select "779"
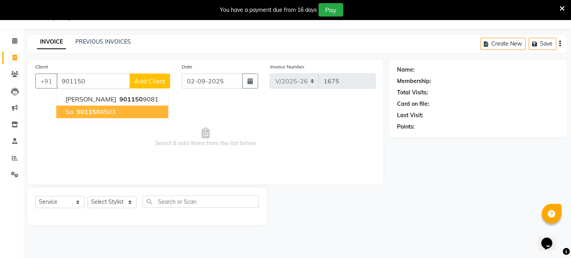
click at [80, 113] on span "901150" at bounding box center [89, 112] width 24 height 8
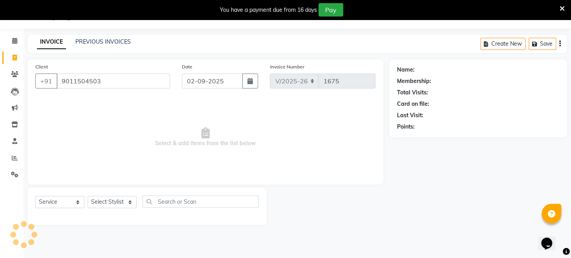
type input "9011504503"
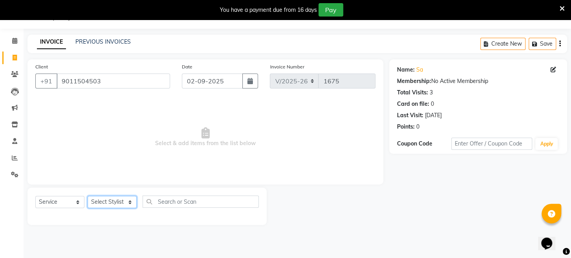
click at [107, 203] on select "Select Stylist [PERSON_NAME] Mahadev Prem [PERSON_NAME]" at bounding box center [112, 202] width 49 height 12
select select "63247"
click at [88, 196] on select "Select Stylist [PERSON_NAME] Mahadev Prem [PERSON_NAME]" at bounding box center [112, 202] width 49 height 12
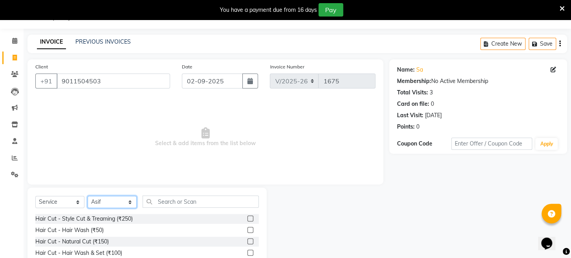
scroll to position [76, 0]
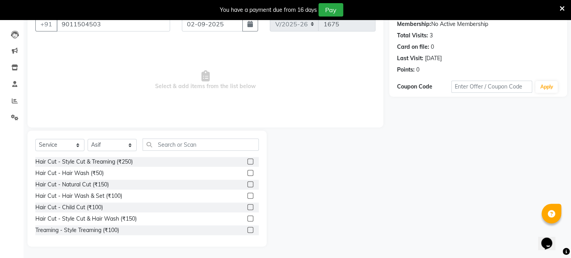
click at [247, 160] on label at bounding box center [250, 161] width 6 height 6
click at [247, 160] on input "checkbox" at bounding box center [249, 161] width 5 height 5
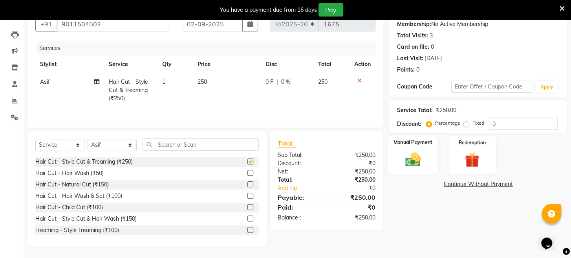
checkbox input "false"
click at [421, 163] on img at bounding box center [412, 160] width 25 height 18
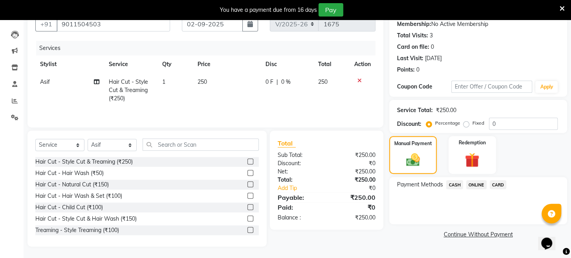
click at [473, 189] on span "ONLINE" at bounding box center [476, 184] width 20 height 9
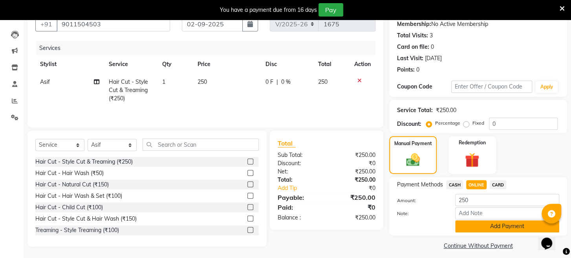
click at [476, 228] on button "Add Payment" at bounding box center [507, 226] width 104 height 12
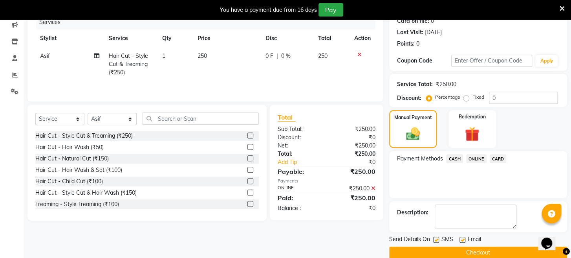
scroll to position [123, 0]
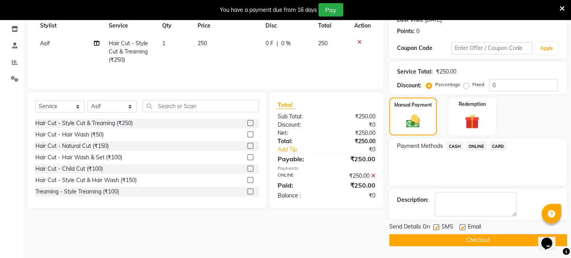
click at [474, 235] on button "Checkout" at bounding box center [478, 240] width 178 height 12
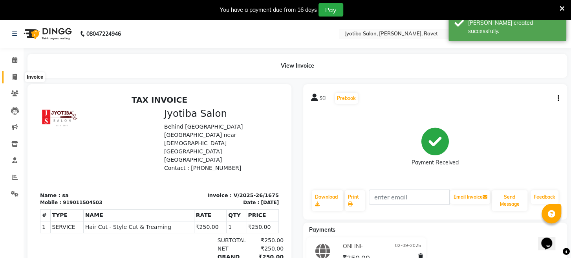
click at [15, 77] on icon at bounding box center [15, 77] width 4 height 6
select select "service"
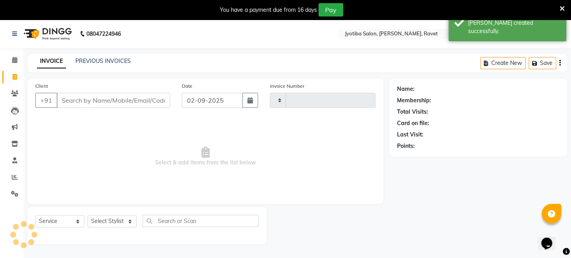
scroll to position [19, 0]
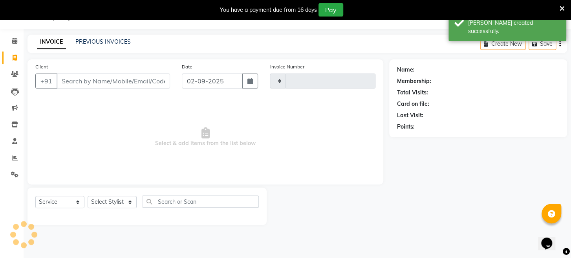
type input "1676"
select select "779"
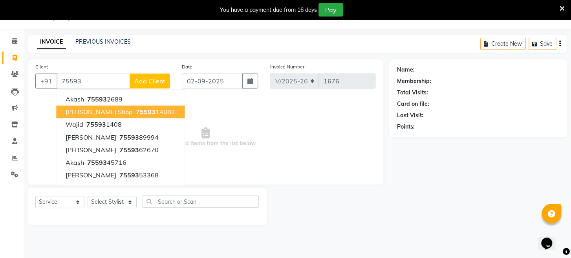
click at [79, 113] on span "[PERSON_NAME] shop" at bounding box center [99, 112] width 67 height 8
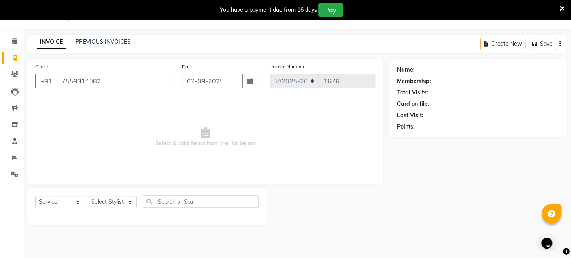
type input "7559314082"
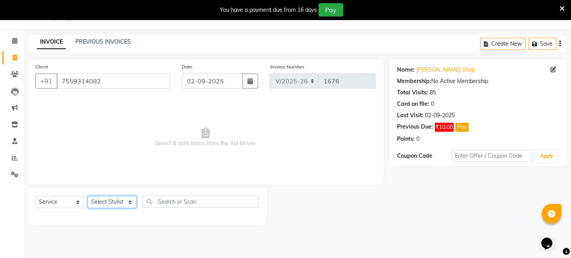
click at [110, 198] on select "Select Stylist [PERSON_NAME] Mahadev Prem [PERSON_NAME]" at bounding box center [112, 202] width 49 height 12
select select "16429"
click at [88, 196] on select "Select Stylist [PERSON_NAME] Mahadev Prem [PERSON_NAME]" at bounding box center [112, 202] width 49 height 12
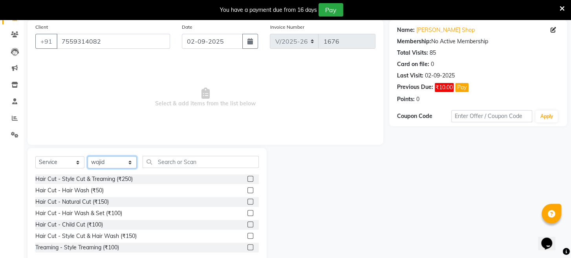
scroll to position [76, 0]
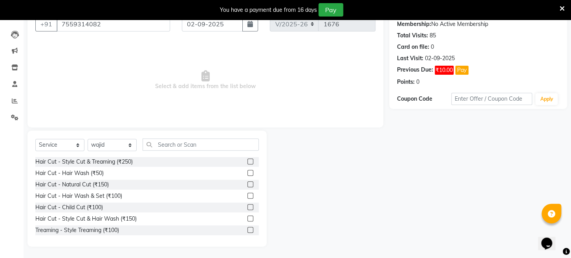
click at [247, 161] on label at bounding box center [250, 161] width 6 height 6
click at [247, 161] on input "checkbox" at bounding box center [249, 161] width 5 height 5
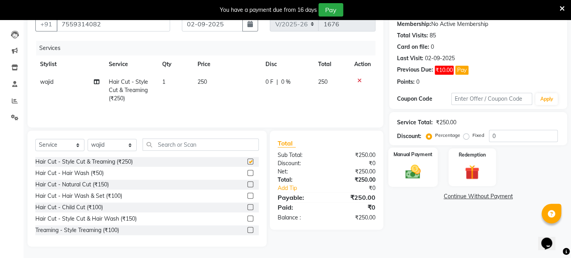
checkbox input "false"
click at [407, 171] on img at bounding box center [412, 172] width 25 height 18
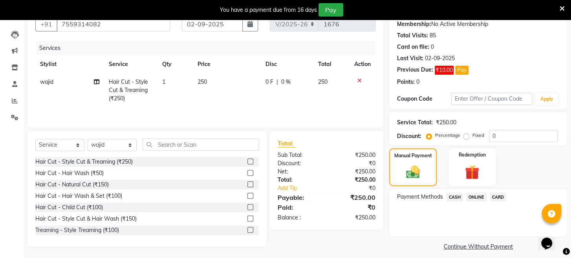
click at [474, 201] on span "ONLINE" at bounding box center [476, 196] width 20 height 9
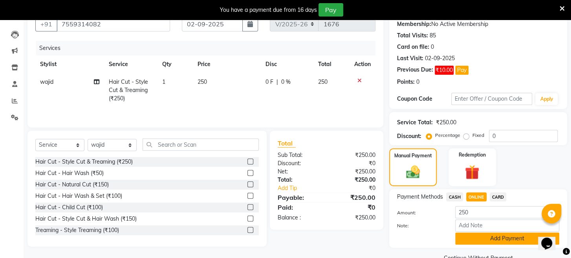
click at [474, 244] on button "Add Payment" at bounding box center [507, 238] width 104 height 12
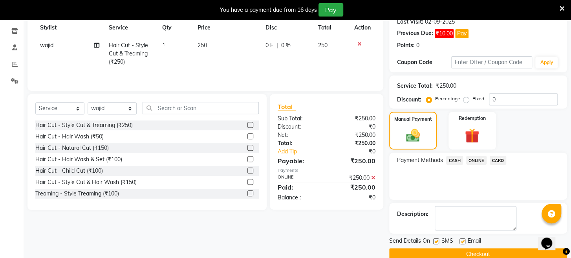
scroll to position [135, 0]
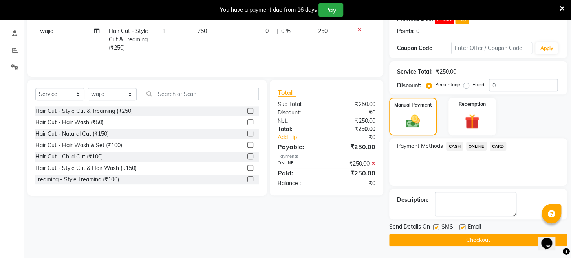
click at [473, 239] on button "Checkout" at bounding box center [478, 240] width 178 height 12
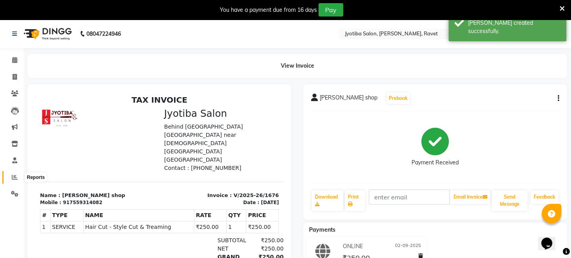
click at [14, 178] on icon at bounding box center [15, 177] width 6 height 6
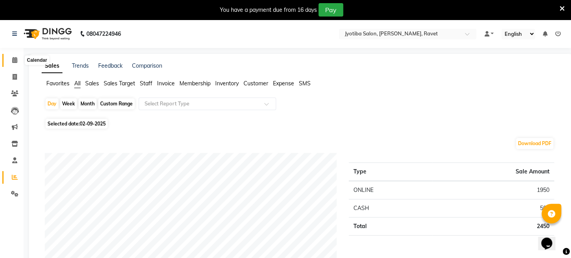
click at [15, 59] on icon at bounding box center [14, 60] width 5 height 6
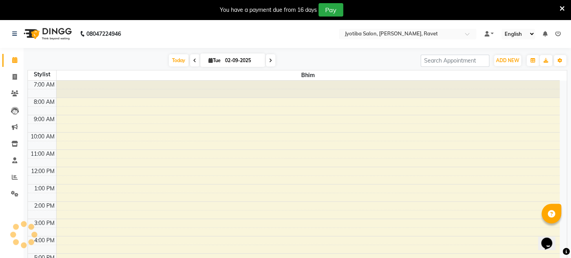
scroll to position [70, 0]
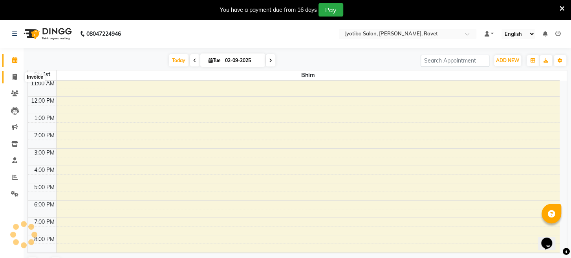
click at [15, 79] on icon at bounding box center [15, 77] width 4 height 6
select select "service"
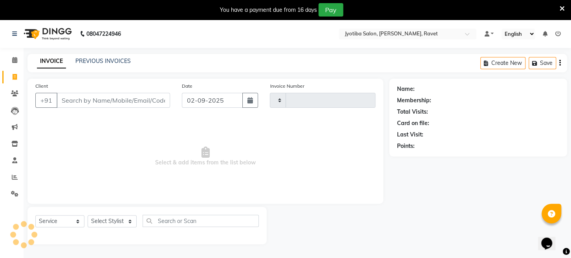
type input "1677"
select select "779"
click at [16, 175] on icon at bounding box center [15, 177] width 6 height 6
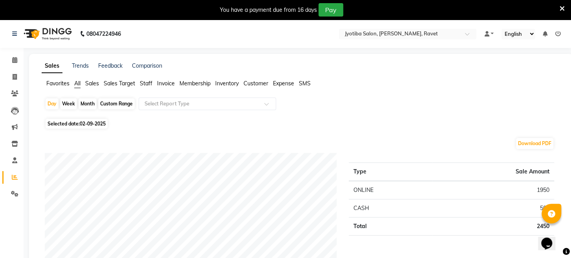
click at [90, 103] on div "Month" at bounding box center [88, 103] width 18 height 11
select select "9"
select select "2025"
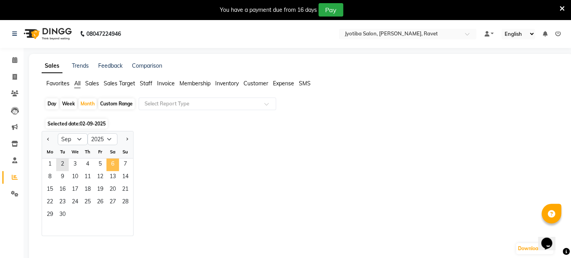
click at [113, 166] on span "6" at bounding box center [112, 164] width 13 height 13
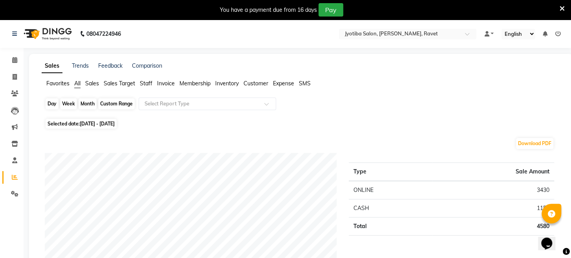
click at [88, 104] on div "Month" at bounding box center [88, 103] width 18 height 11
select select "9"
select select "2025"
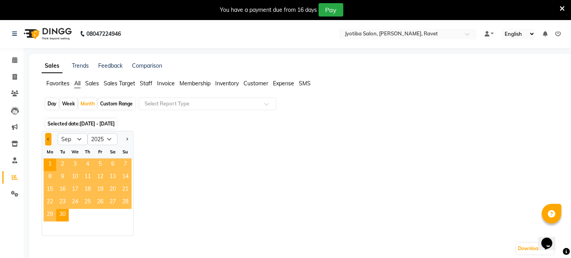
click at [49, 137] on button "Previous month" at bounding box center [48, 139] width 6 height 13
select select "8"
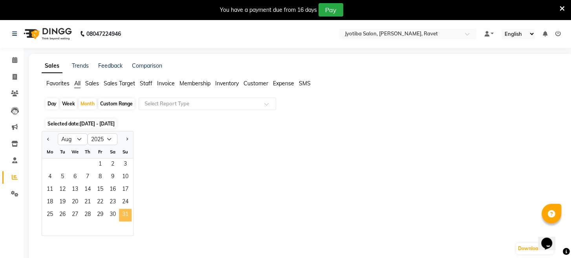
click at [127, 215] on span "31" at bounding box center [125, 214] width 13 height 13
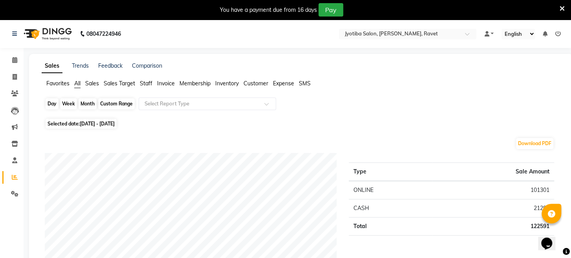
click at [87, 105] on div "Month" at bounding box center [88, 103] width 18 height 11
select select "8"
select select "2025"
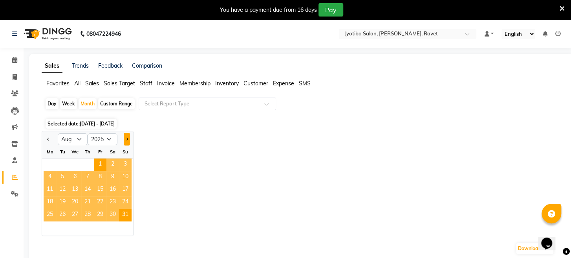
click at [127, 137] on button "Next month" at bounding box center [127, 139] width 6 height 13
select select "9"
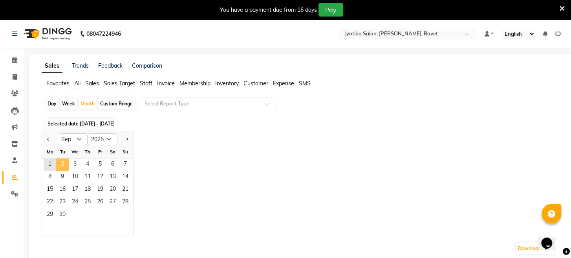
click at [65, 160] on span "2" at bounding box center [62, 164] width 13 height 13
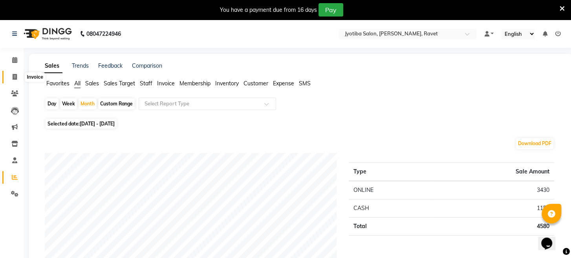
click at [13, 77] on icon at bounding box center [15, 77] width 4 height 6
select select "service"
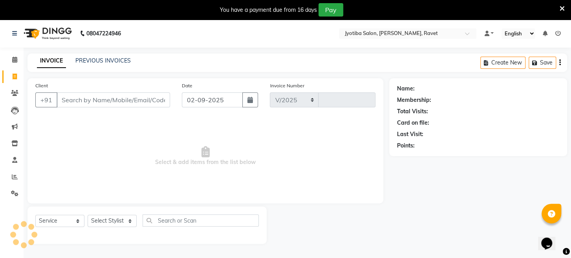
select select "779"
type input "1677"
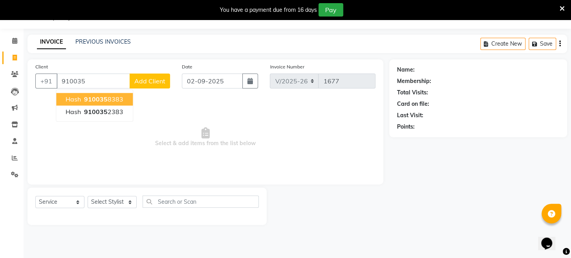
click at [86, 101] on span "910035" at bounding box center [96, 99] width 24 height 8
type input "9100358383"
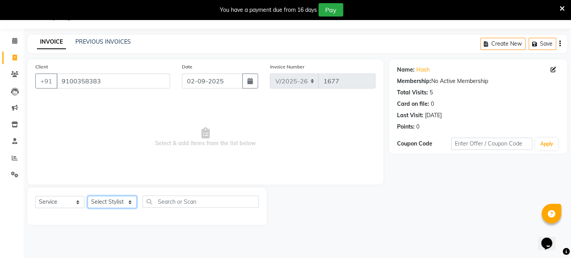
click at [110, 201] on select "Select Stylist [PERSON_NAME] Mahadev Prem [PERSON_NAME]" at bounding box center [112, 202] width 49 height 12
select select "63247"
click at [88, 196] on select "Select Stylist [PERSON_NAME] Mahadev Prem [PERSON_NAME]" at bounding box center [112, 202] width 49 height 12
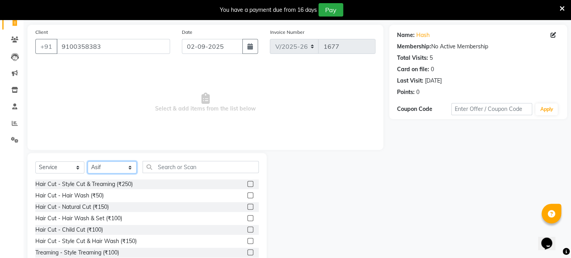
scroll to position [76, 0]
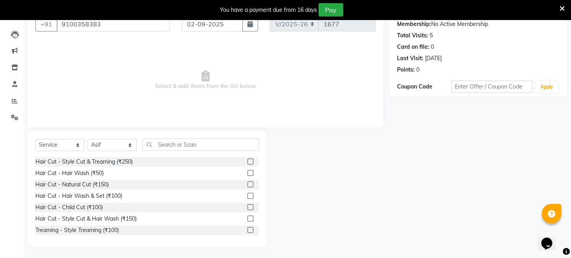
click at [247, 160] on label at bounding box center [250, 161] width 6 height 6
click at [247, 160] on input "checkbox" at bounding box center [249, 161] width 5 height 5
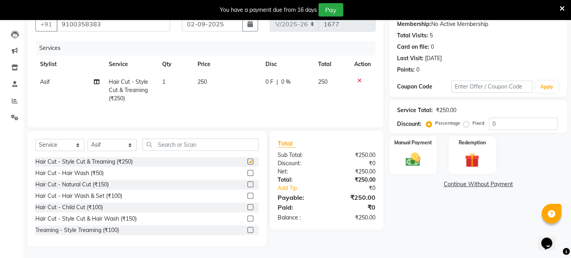
checkbox input "false"
click at [120, 143] on select "Select Stylist [PERSON_NAME] Mahadev Prem [PERSON_NAME]" at bounding box center [112, 145] width 49 height 12
select select "16429"
click at [88, 139] on select "Select Stylist [PERSON_NAME] Mahadev Prem [PERSON_NAME]" at bounding box center [112, 145] width 49 height 12
click at [247, 185] on label at bounding box center [250, 184] width 6 height 6
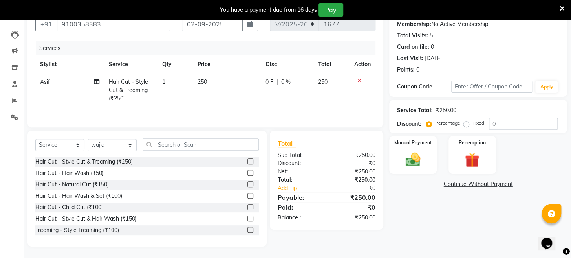
click at [247, 185] on input "checkbox" at bounding box center [249, 184] width 5 height 5
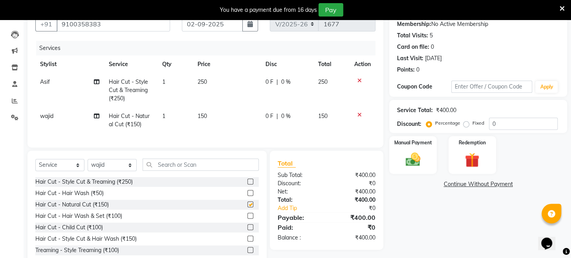
checkbox input "false"
click at [410, 168] on img at bounding box center [412, 160] width 25 height 18
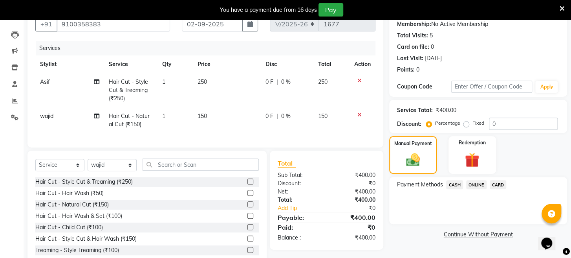
click at [473, 189] on span "ONLINE" at bounding box center [476, 184] width 20 height 9
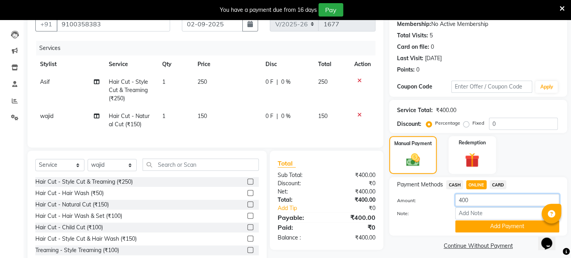
click at [461, 205] on input "400" at bounding box center [507, 200] width 104 height 12
type input "300"
click at [468, 230] on button "Add Payment" at bounding box center [507, 226] width 104 height 12
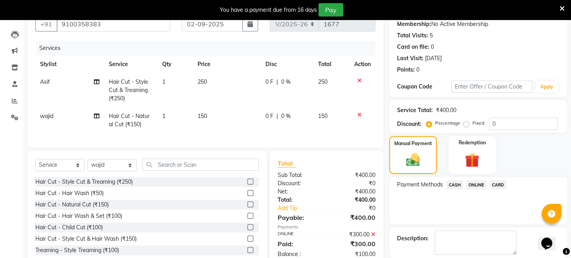
click at [458, 189] on span "CASH" at bounding box center [454, 184] width 17 height 9
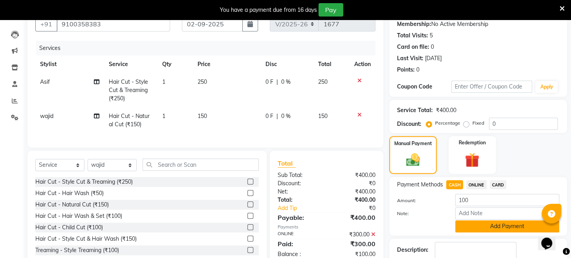
click at [471, 232] on button "Add Payment" at bounding box center [507, 226] width 104 height 12
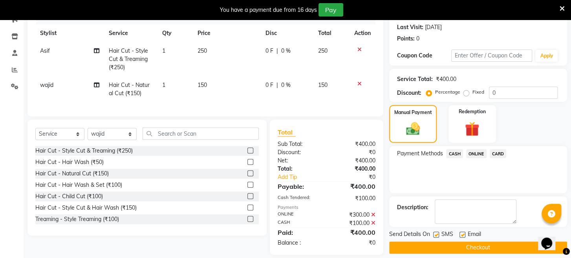
scroll to position [123, 0]
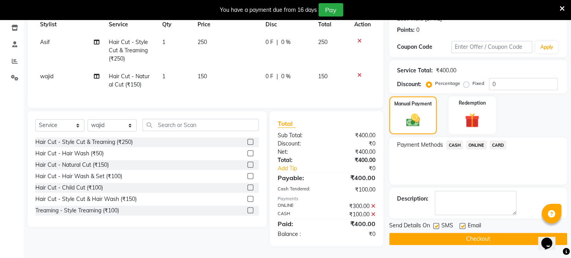
click at [470, 238] on button "Checkout" at bounding box center [478, 238] width 178 height 12
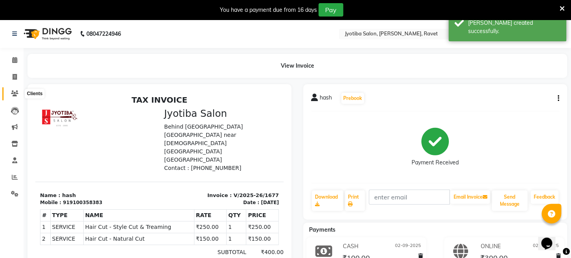
click at [15, 94] on icon at bounding box center [14, 93] width 7 height 6
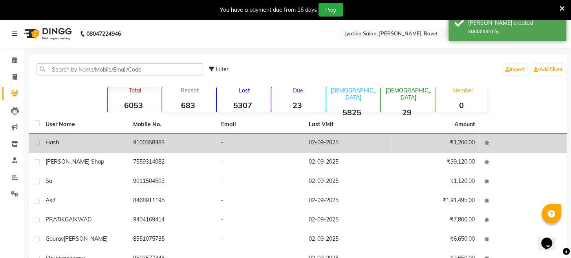
click at [132, 143] on td "9100358383" at bounding box center [172, 142] width 88 height 19
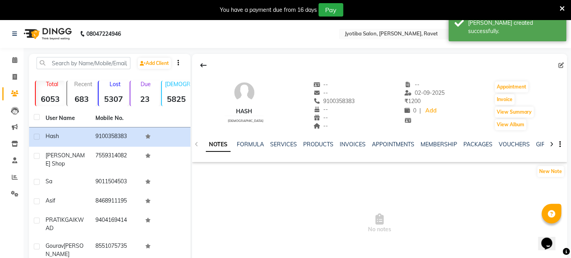
click at [278, 148] on div "SERVICES" at bounding box center [283, 144] width 27 height 8
click at [273, 143] on link "SERVICES" at bounding box center [283, 144] width 27 height 7
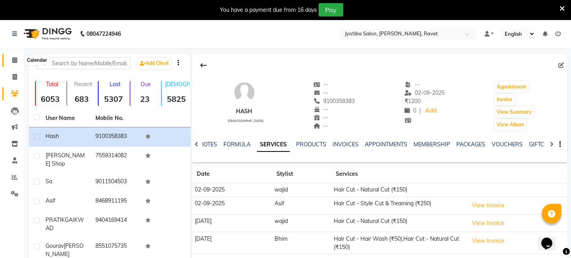
click at [17, 60] on icon at bounding box center [14, 60] width 5 height 6
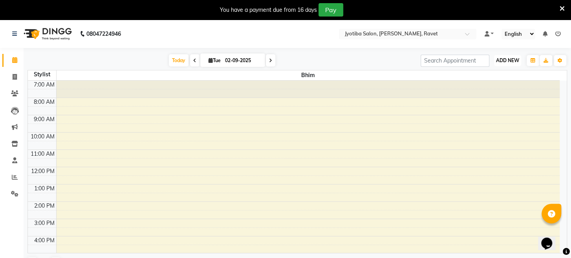
click at [510, 61] on span "ADD NEW" at bounding box center [507, 60] width 23 height 6
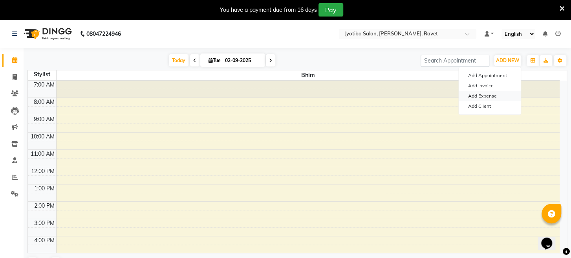
click at [486, 96] on link "Add Expense" at bounding box center [490, 96] width 62 height 10
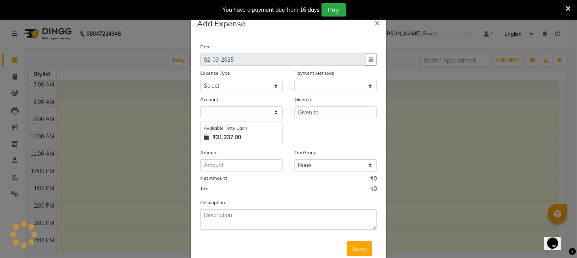
select select "1"
select select "1781"
click at [211, 81] on select "Select Advance salary Advance salary ajaj Bank charges Car maintenance Cash tra…" at bounding box center [241, 86] width 82 height 12
select select "18043"
click at [200, 80] on select "Select Advance salary Advance salary ajaj Bank charges Car maintenance Cash tra…" at bounding box center [241, 86] width 82 height 12
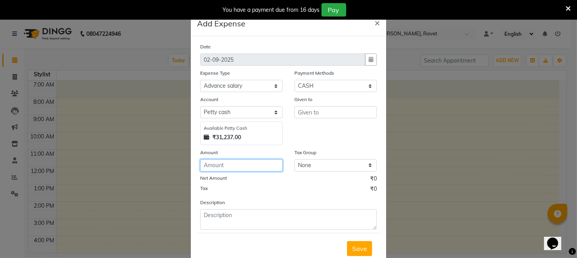
click at [225, 169] on input "number" at bounding box center [241, 165] width 82 height 12
type input "150"
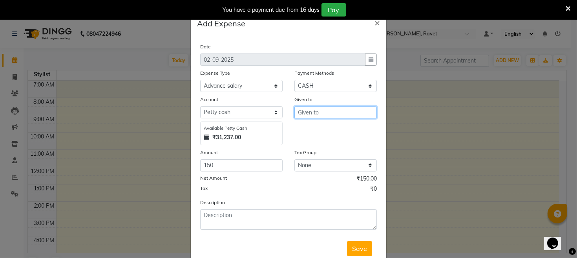
click at [317, 111] on input "text" at bounding box center [335, 112] width 82 height 12
click at [315, 125] on ngb-highlight "B him" at bounding box center [311, 129] width 15 height 8
type input "Bhim"
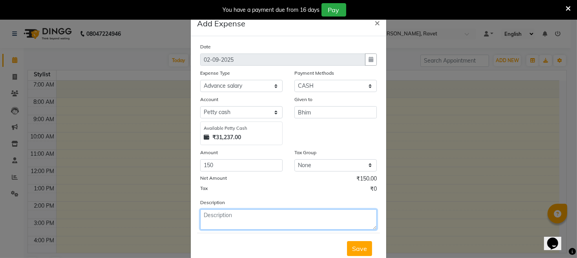
click at [227, 212] on textarea at bounding box center [288, 219] width 177 height 20
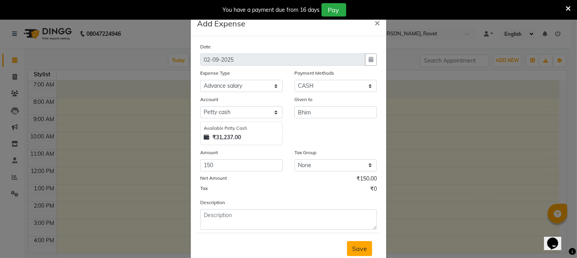
click at [353, 244] on span "Save" at bounding box center [359, 248] width 15 height 8
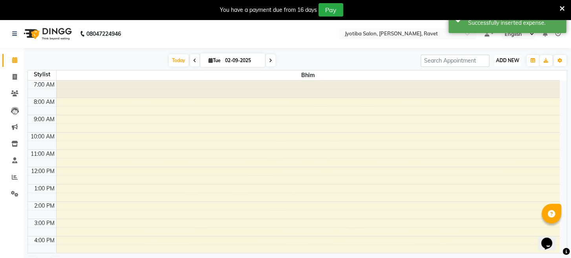
click at [508, 60] on span "ADD NEW" at bounding box center [507, 60] width 23 height 6
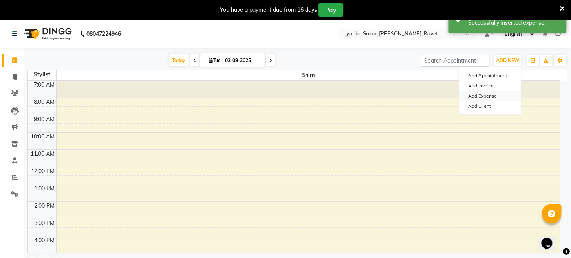
click at [486, 97] on link "Add Expense" at bounding box center [490, 96] width 62 height 10
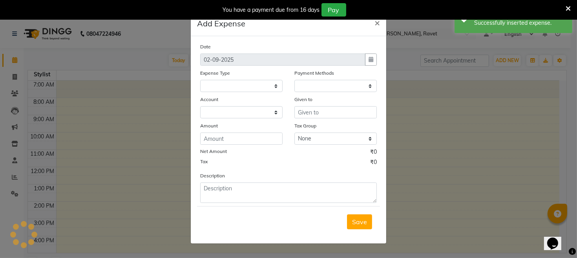
select select
select select "1"
select select "1781"
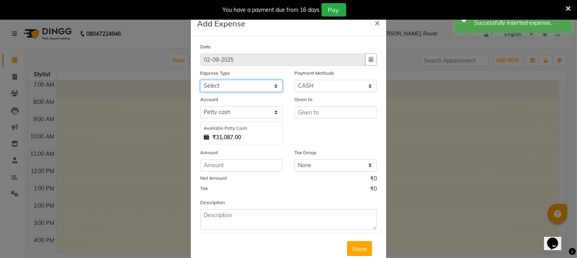
click at [236, 90] on select "Select Advance salary Advance salary ajaj Bank charges Car maintenance Cash tra…" at bounding box center [241, 86] width 82 height 12
select select "18043"
click at [200, 80] on select "Select Advance salary Advance salary ajaj Bank charges Car maintenance Cash tra…" at bounding box center [241, 86] width 82 height 12
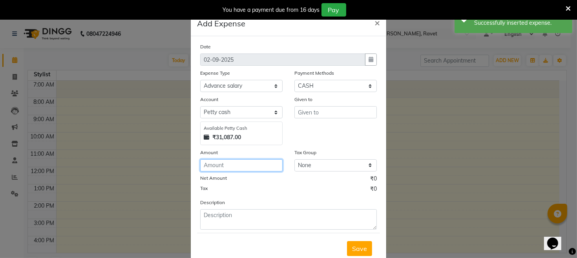
click at [239, 163] on input "number" at bounding box center [241, 165] width 82 height 12
type input "150"
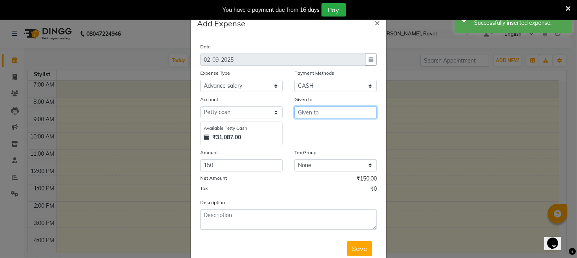
click at [325, 112] on input "text" at bounding box center [335, 112] width 82 height 12
click at [302, 122] on button "w ajid" at bounding box center [326, 128] width 62 height 13
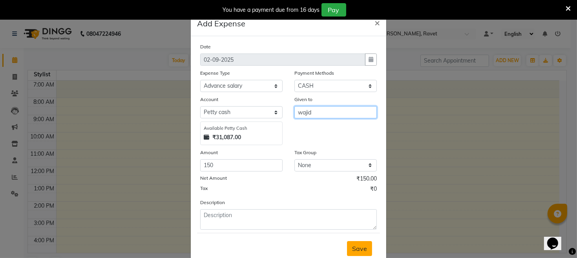
type input "wajid"
drag, startPoint x: 353, startPoint y: 247, endPoint x: 422, endPoint y: 137, distance: 129.7
click at [354, 245] on span "Save" at bounding box center [359, 248] width 15 height 8
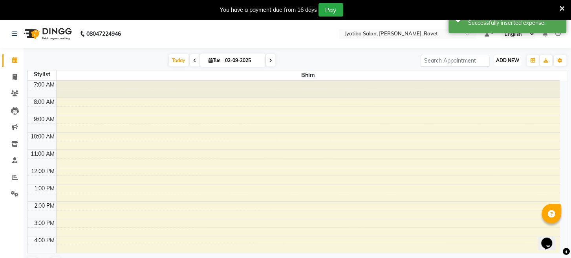
click at [505, 58] on span "ADD NEW" at bounding box center [507, 60] width 23 height 6
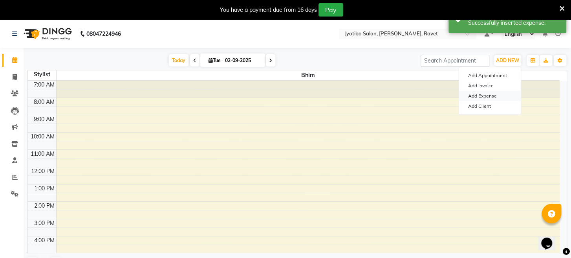
click at [477, 92] on link "Add Expense" at bounding box center [490, 96] width 62 height 10
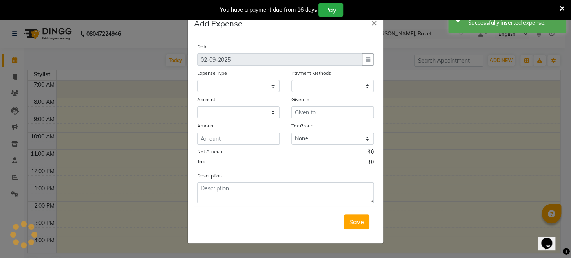
select select
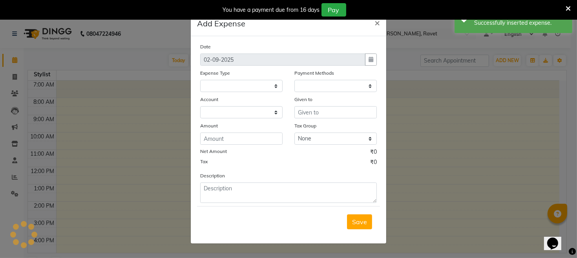
select select "1"
select select "1781"
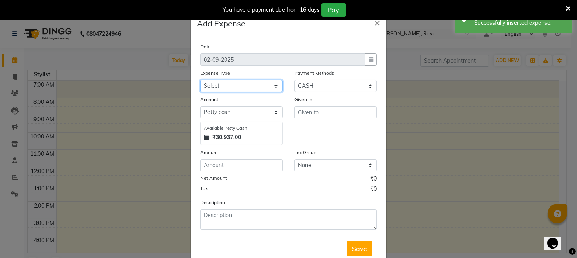
click at [224, 82] on select "Select Advance salary Advance salary ajaj Bank charges Car maintenance Cash tra…" at bounding box center [241, 86] width 82 height 12
select select "18043"
click at [200, 80] on select "Select Advance salary Advance salary ajaj Bank charges Car maintenance Cash tra…" at bounding box center [241, 86] width 82 height 12
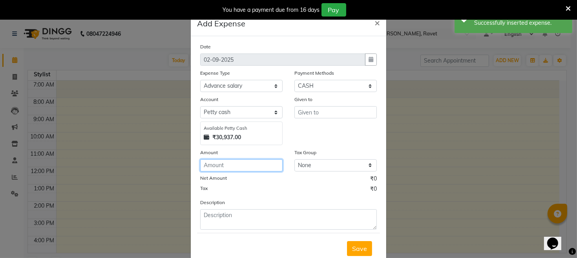
click at [229, 166] on input "number" at bounding box center [241, 165] width 82 height 12
type input "150"
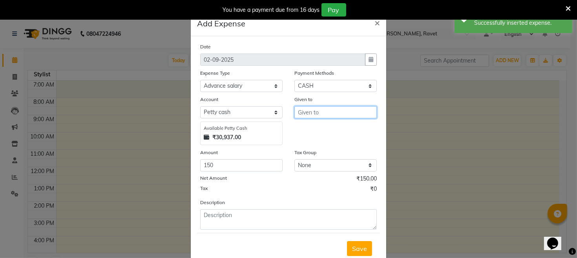
click at [329, 109] on input "text" at bounding box center [335, 112] width 82 height 12
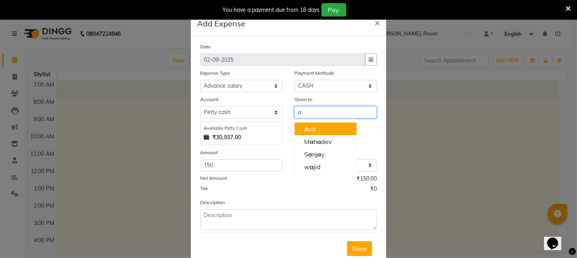
click at [309, 125] on ngb-highlight "A sif" at bounding box center [309, 129] width 11 height 8
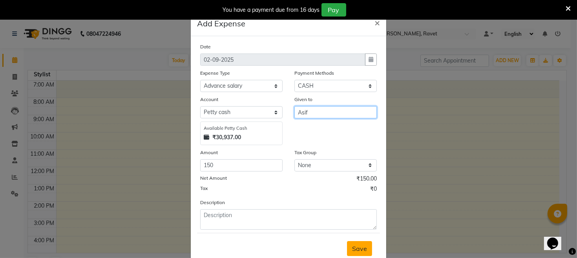
type input "Asif"
click at [357, 245] on span "Save" at bounding box center [359, 248] width 15 height 8
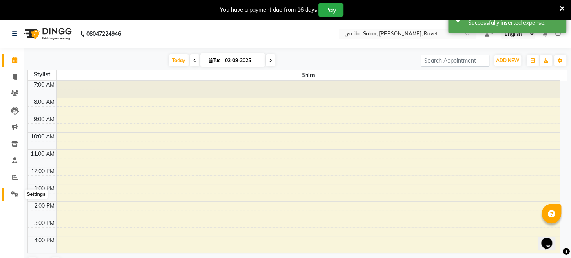
click at [11, 194] on icon at bounding box center [14, 193] width 7 height 6
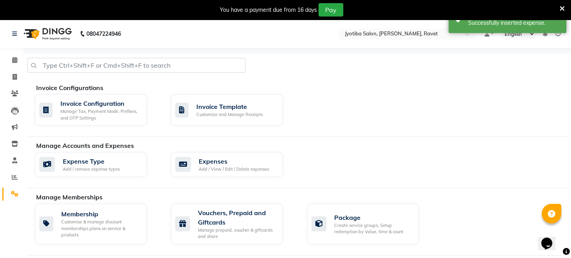
click at [265, 179] on div "Manage Accounts and Expenses Expense Type Add / remove expense types Expenses A…" at bounding box center [296, 165] width 539 height 48
click at [251, 170] on div "Add / View / Edit / Delete expenses" at bounding box center [234, 169] width 70 height 7
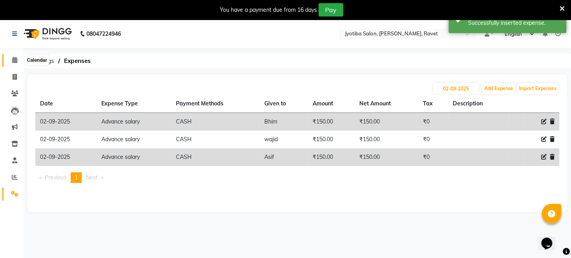
click at [15, 61] on icon at bounding box center [14, 60] width 5 height 6
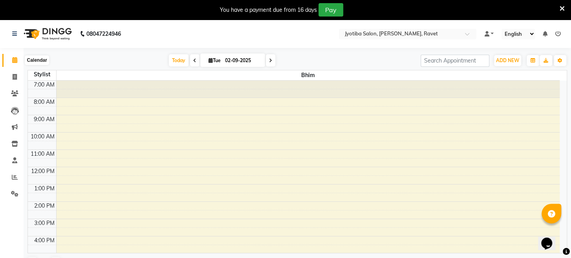
click at [15, 60] on icon at bounding box center [14, 60] width 5 height 6
click at [520, 60] on button "ADD NEW Toggle Dropdown" at bounding box center [507, 60] width 27 height 11
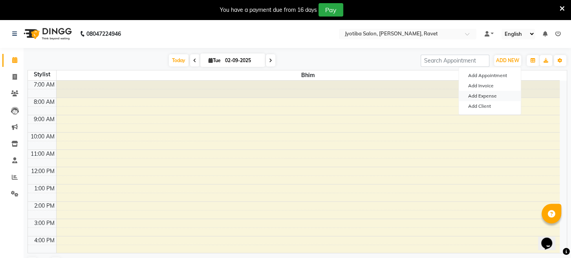
click at [487, 95] on link "Add Expense" at bounding box center [490, 96] width 62 height 10
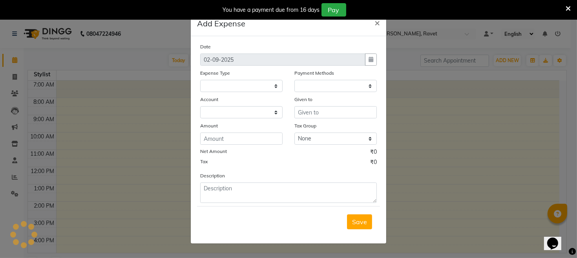
select select
select select "1"
select select "1781"
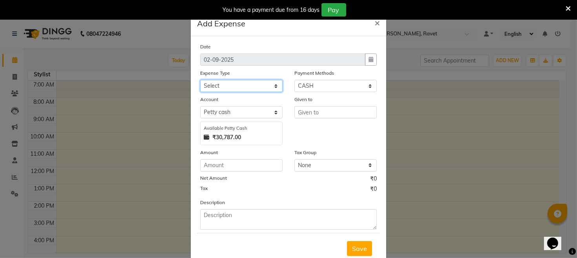
click at [257, 85] on select "Select Advance salary Advance salary ajaj Bank charges Car maintenance Cash tra…" at bounding box center [241, 86] width 82 height 12
select select "2518"
click at [200, 80] on select "Select Advance salary Advance salary ajaj Bank charges Car maintenance Cash tra…" at bounding box center [241, 86] width 82 height 12
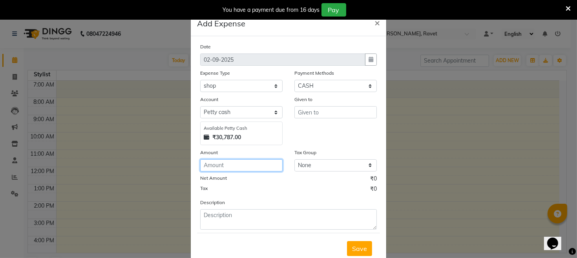
click at [242, 167] on input "number" at bounding box center [241, 165] width 82 height 12
type input "70"
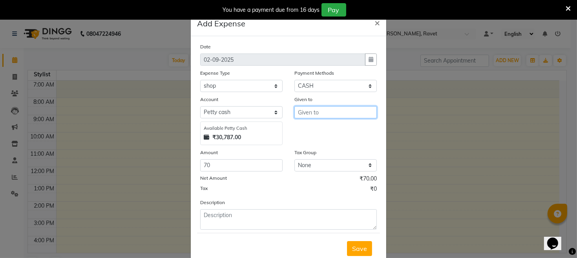
click at [307, 115] on input "text" at bounding box center [335, 112] width 82 height 12
type input "tea"
click at [358, 244] on span "Save" at bounding box center [359, 248] width 15 height 8
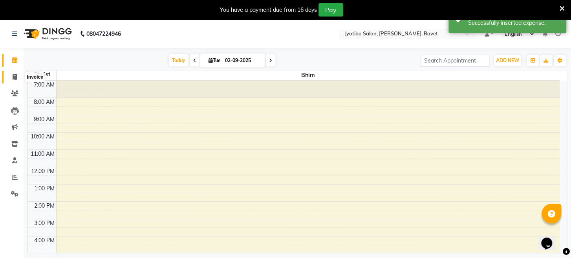
click at [13, 76] on icon at bounding box center [15, 77] width 4 height 6
select select "service"
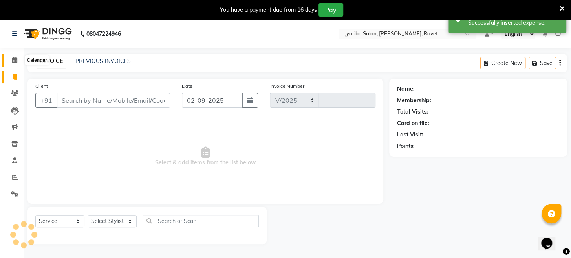
select select "779"
type input "1678"
click at [15, 60] on icon at bounding box center [14, 60] width 5 height 6
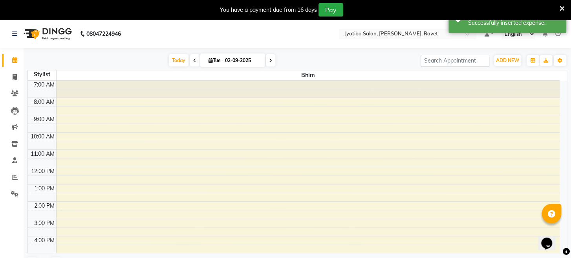
scroll to position [19, 0]
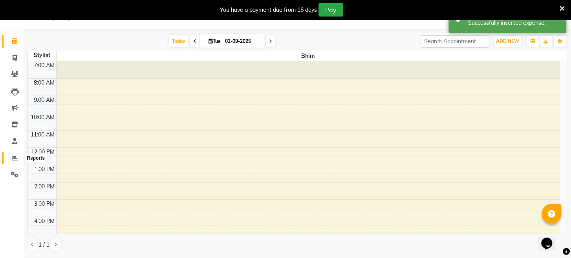
click at [14, 159] on icon at bounding box center [15, 158] width 6 height 6
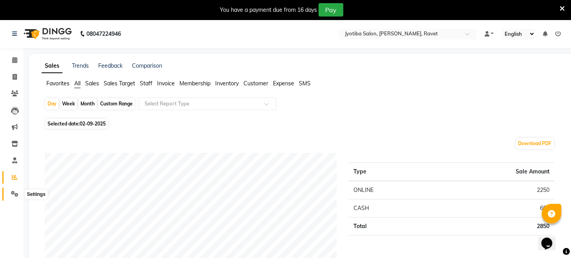
click at [16, 193] on icon at bounding box center [14, 193] width 7 height 6
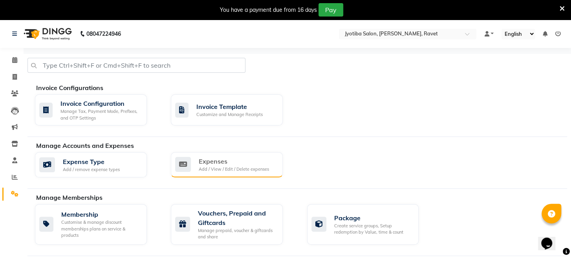
click at [252, 161] on div "Expenses" at bounding box center [234, 160] width 70 height 9
